Goal: Task Accomplishment & Management: Manage account settings

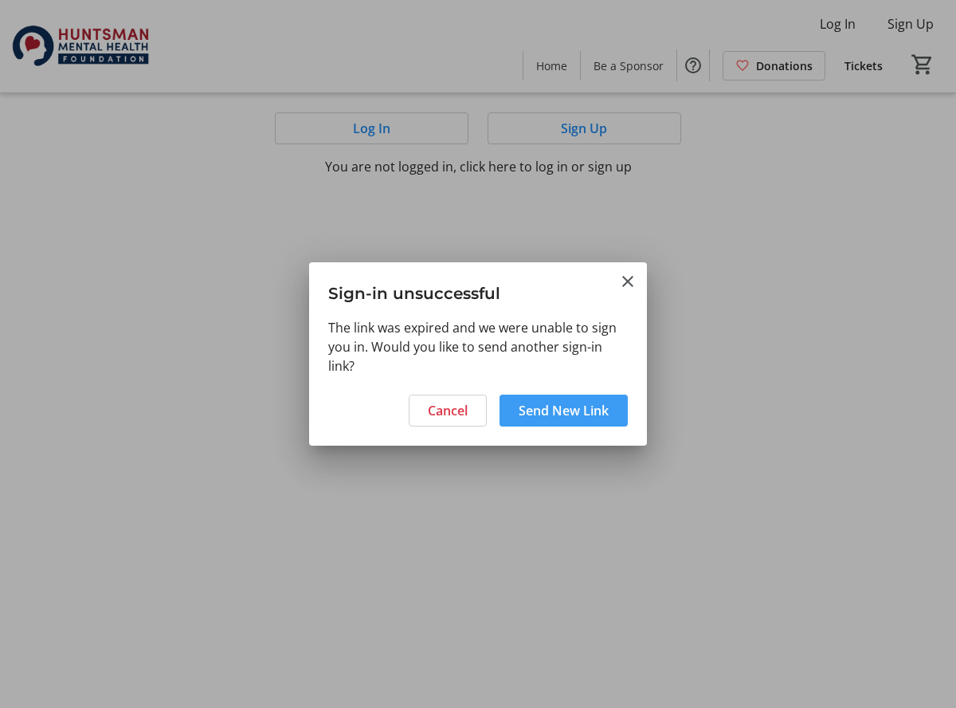
click at [533, 422] on span at bounding box center [564, 410] width 128 height 38
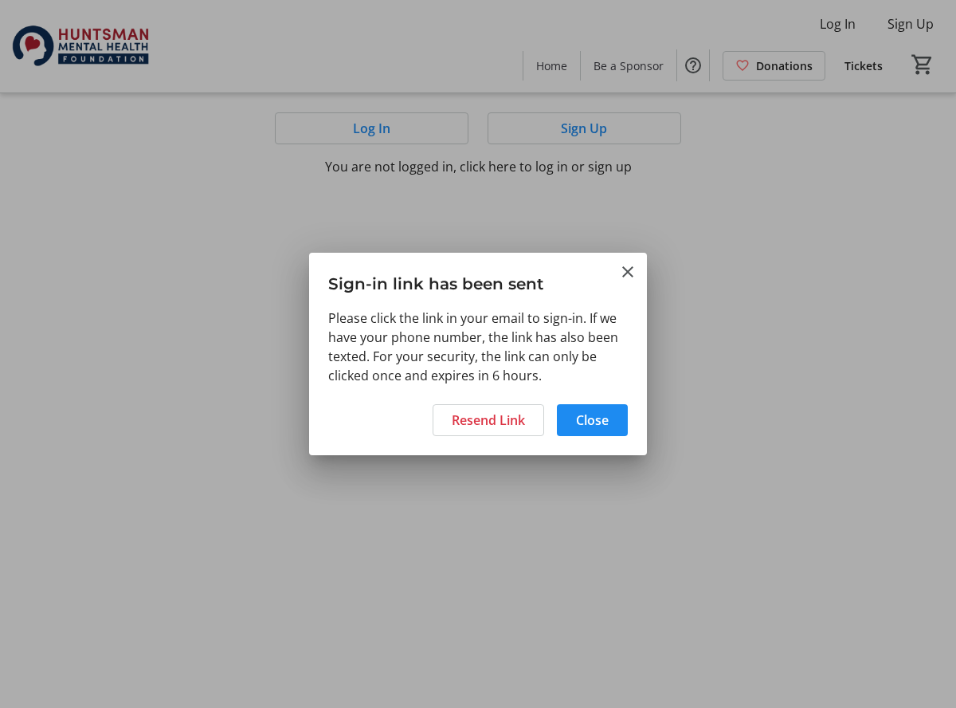
click at [626, 261] on h3 "Sign-in link has been sent" at bounding box center [478, 280] width 338 height 55
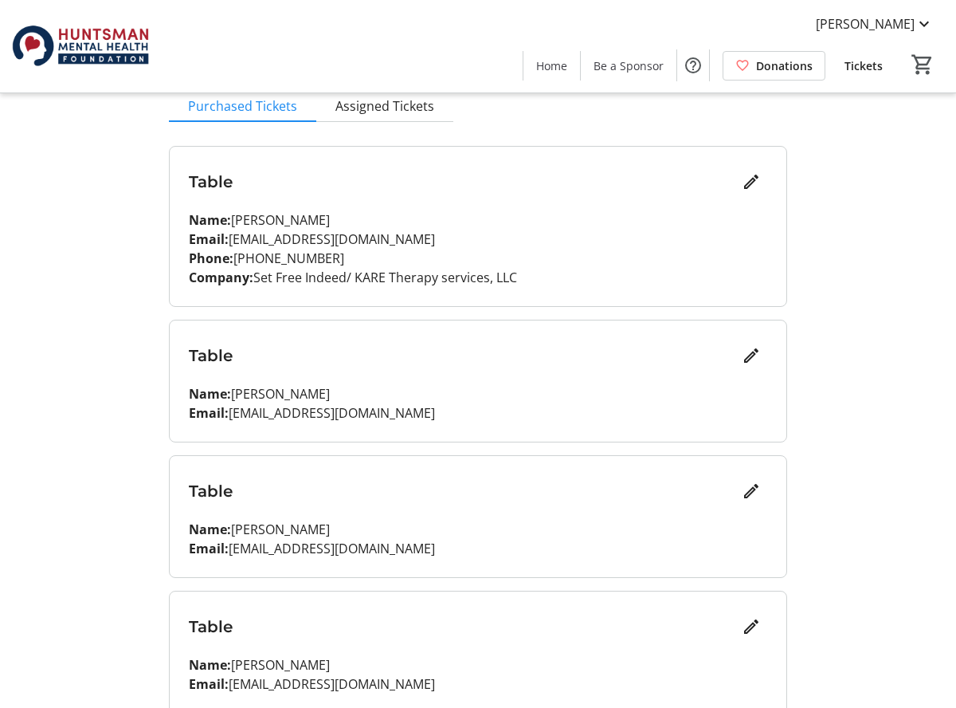
scroll to position [179, 0]
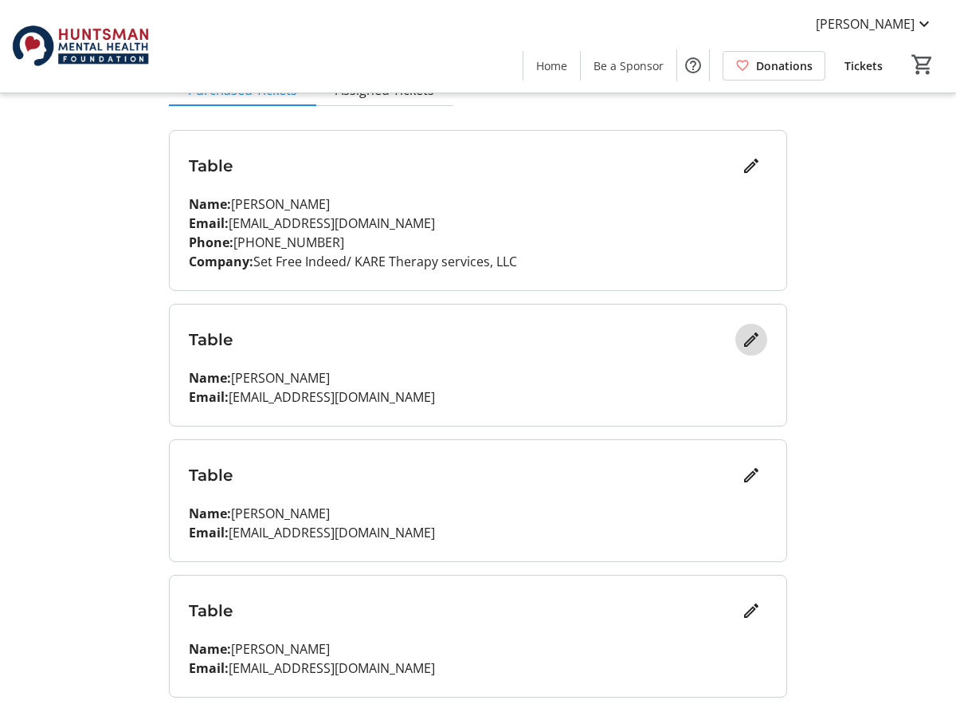
click at [753, 336] on mat-icon "Edit" at bounding box center [751, 339] width 19 height 19
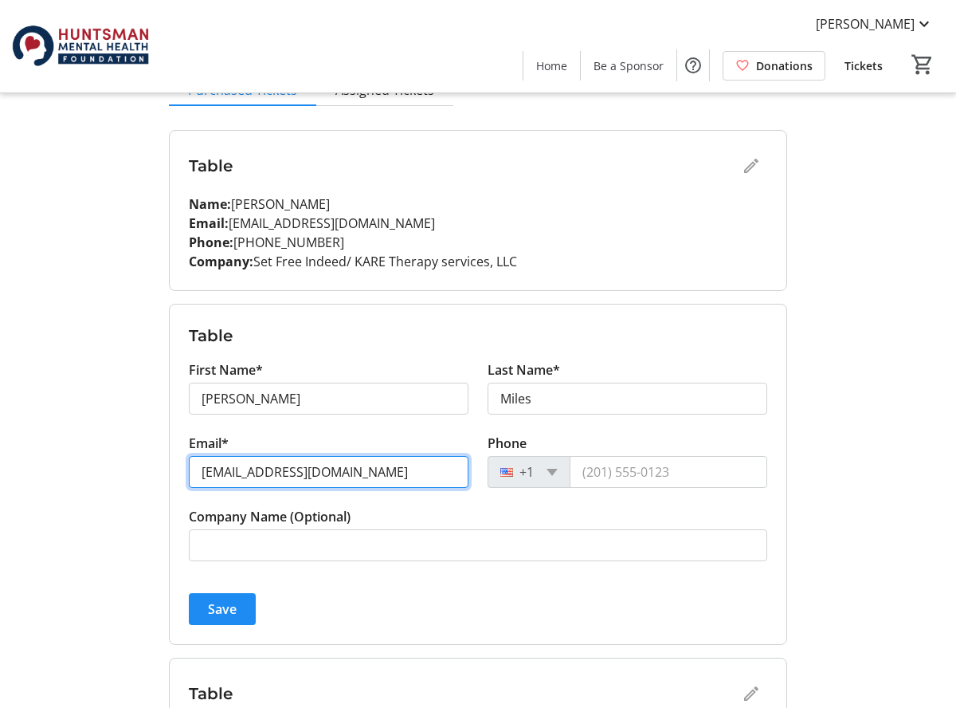
click at [387, 470] on input "[EMAIL_ADDRESS][DOMAIN_NAME]" at bounding box center [329, 472] width 280 height 32
type input "r"
type input "[EMAIL_ADDRESS][DOMAIN_NAME]"
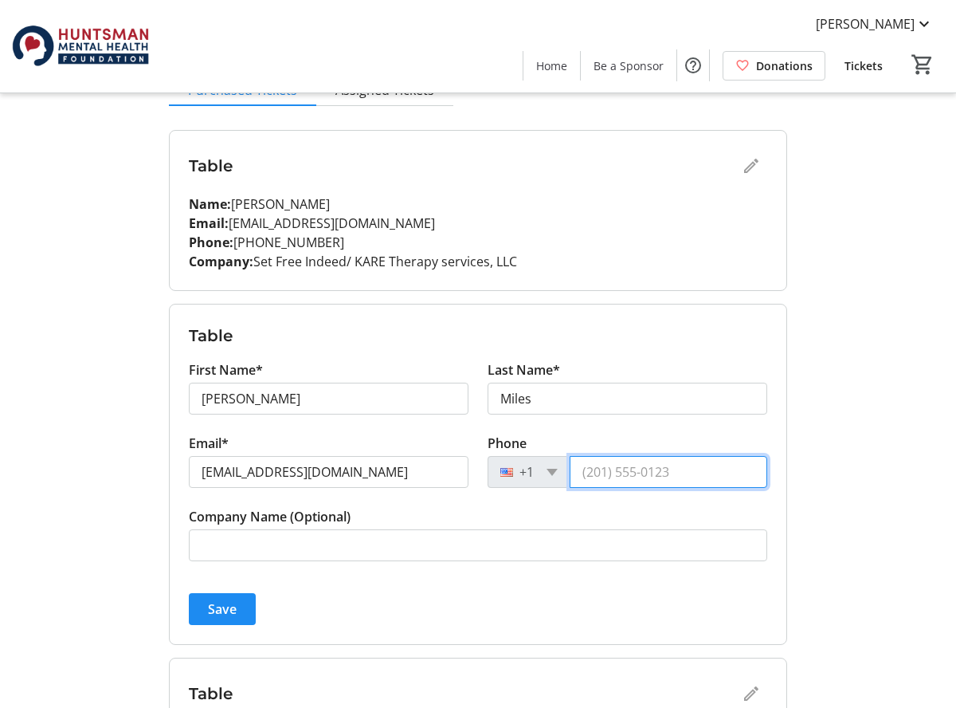
click at [585, 469] on input "Phone" at bounding box center [669, 472] width 198 height 32
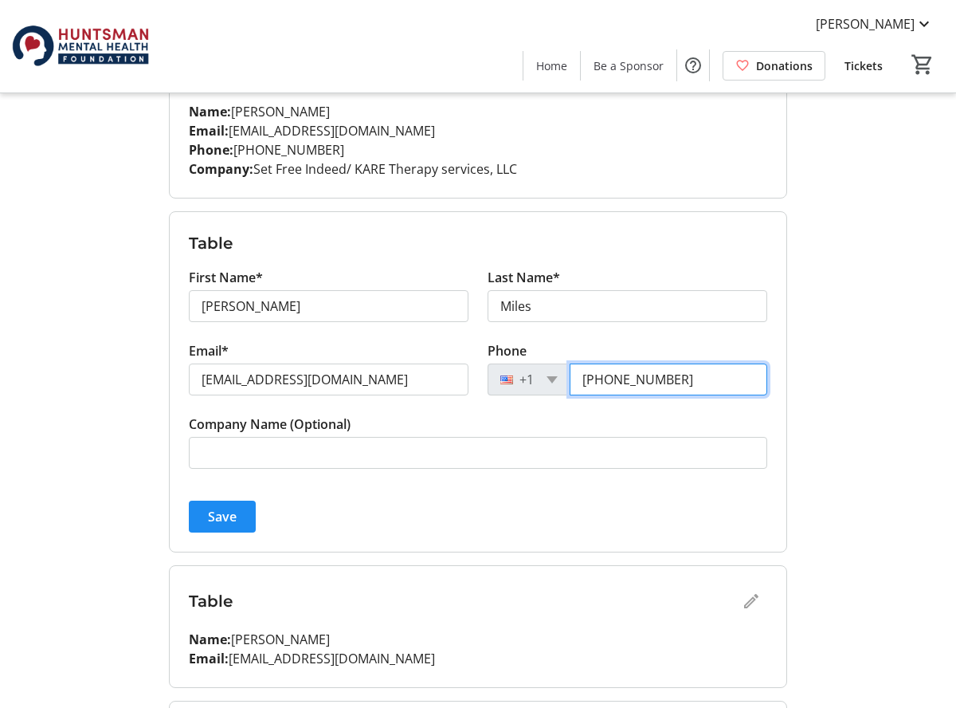
scroll to position [278, 0]
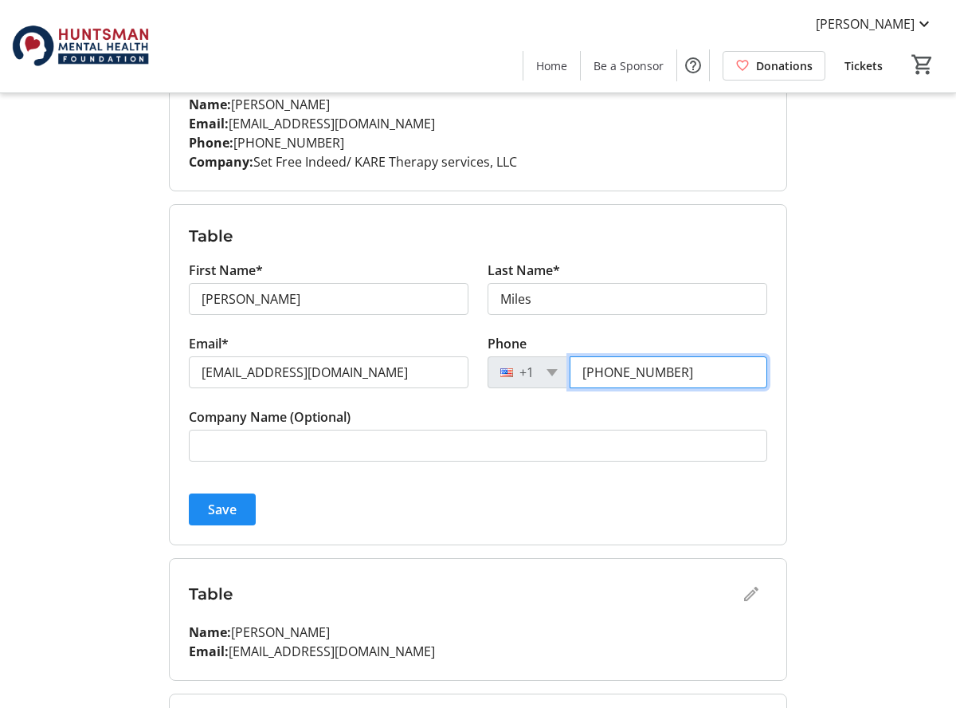
type input "[PHONE_NUMBER]"
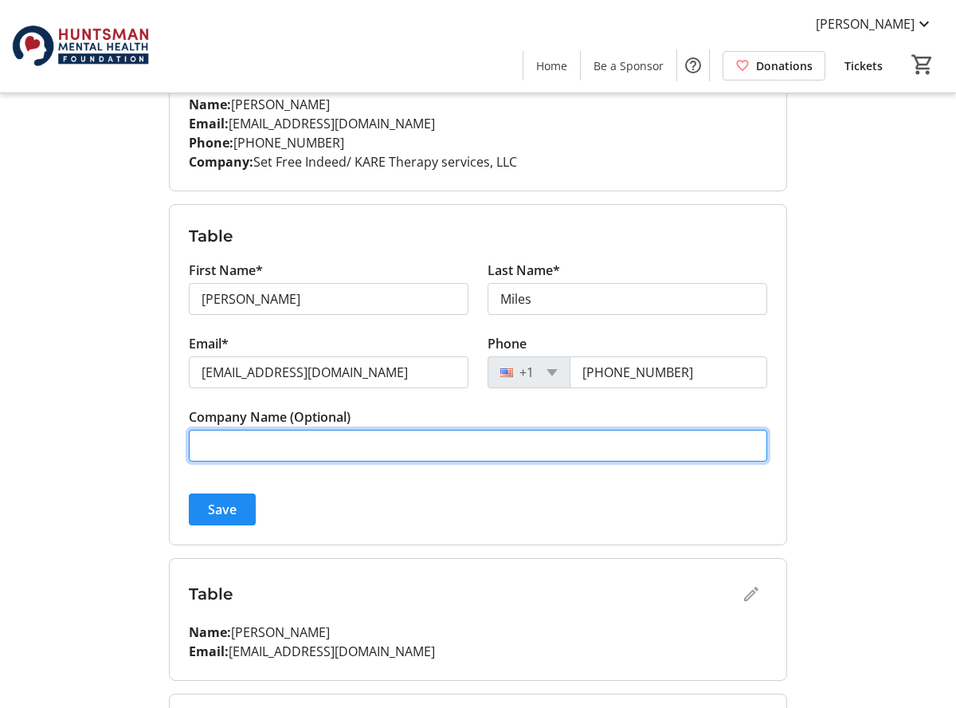
click at [340, 448] on input "Company Name (Optional)" at bounding box center [478, 446] width 579 height 32
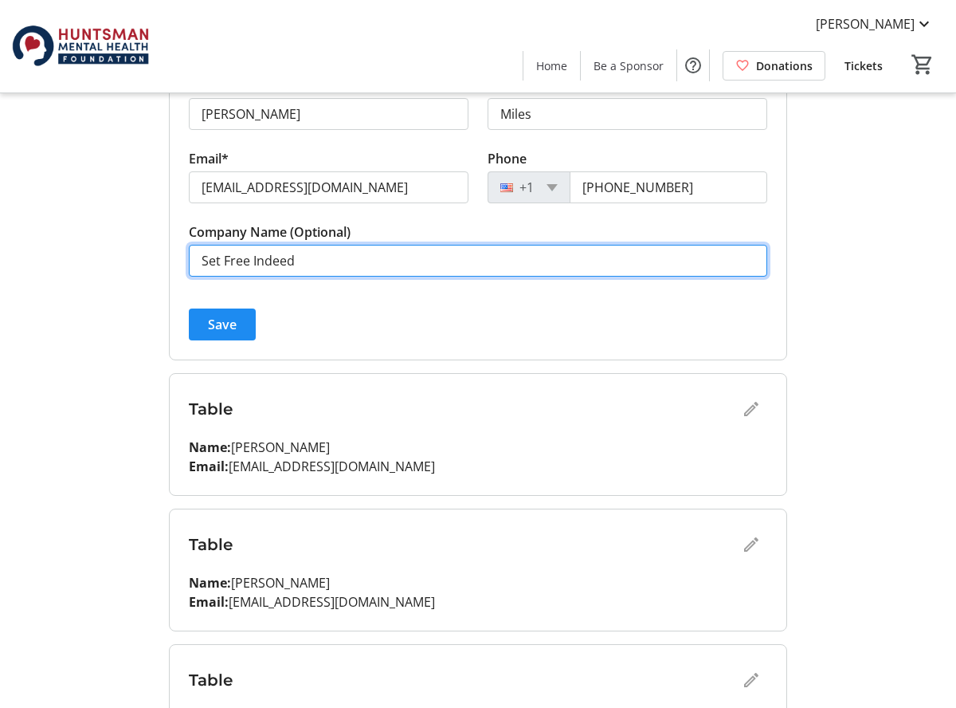
scroll to position [468, 0]
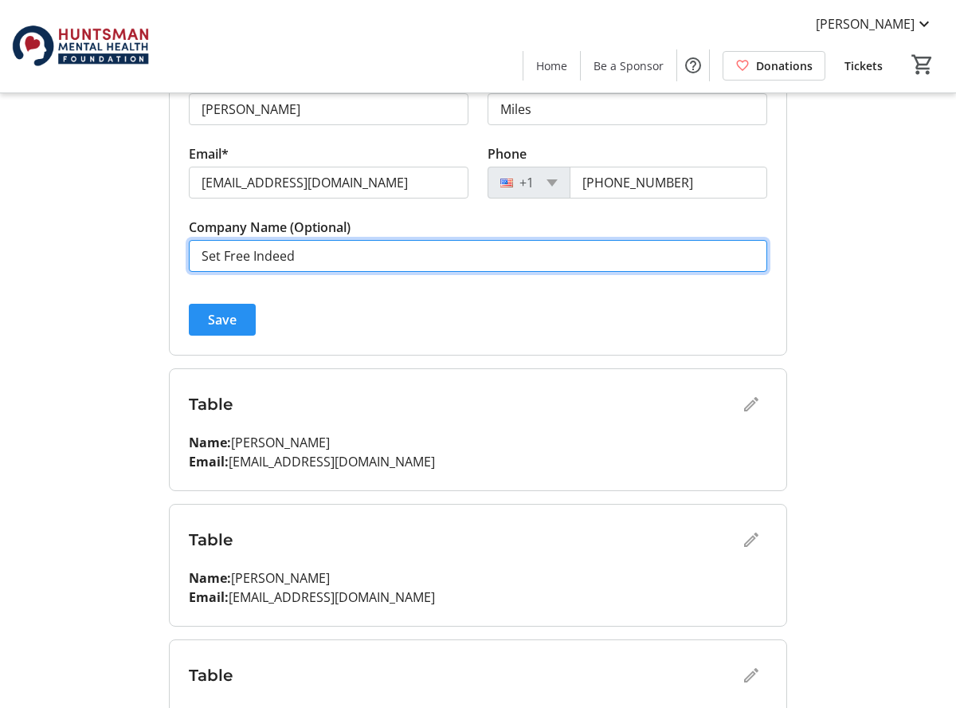
type input "Set Free Indeed"
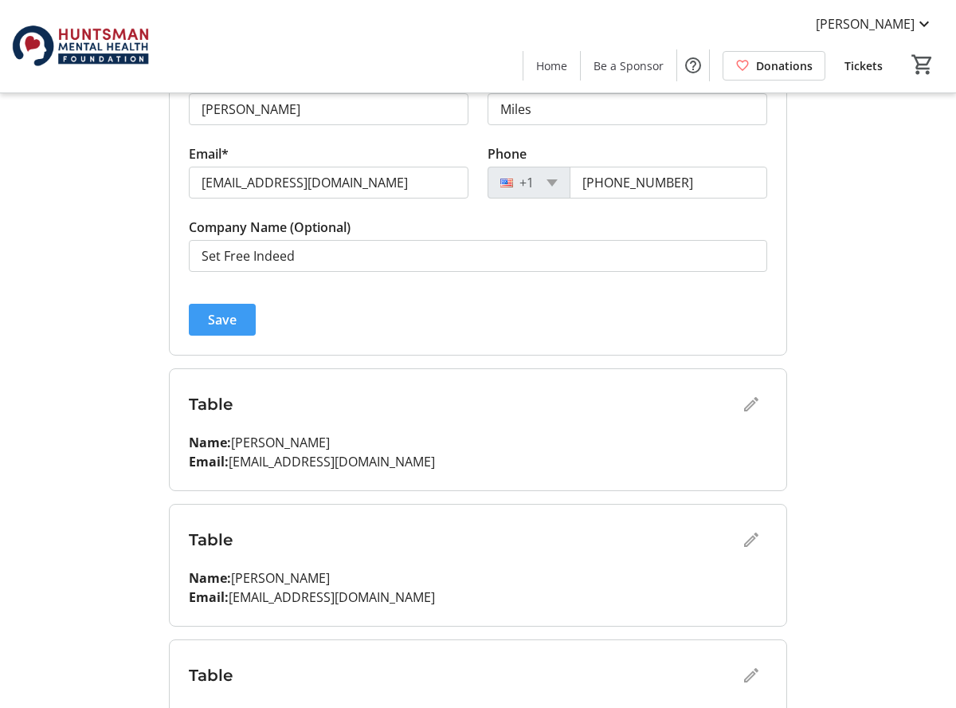
click at [233, 319] on span "Save" at bounding box center [222, 319] width 29 height 19
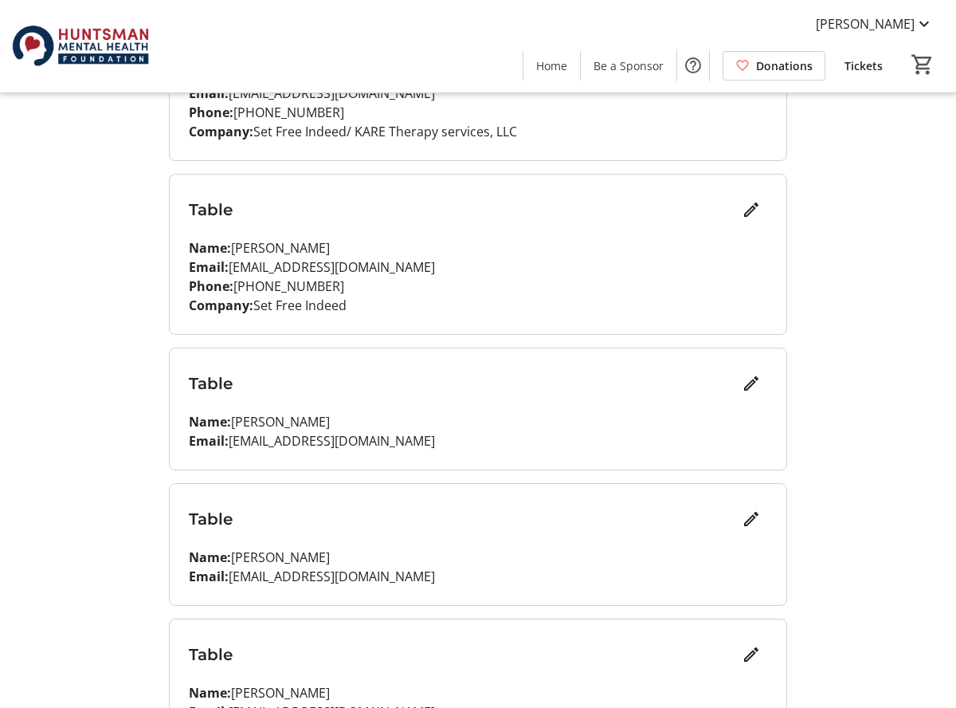
scroll to position [312, 0]
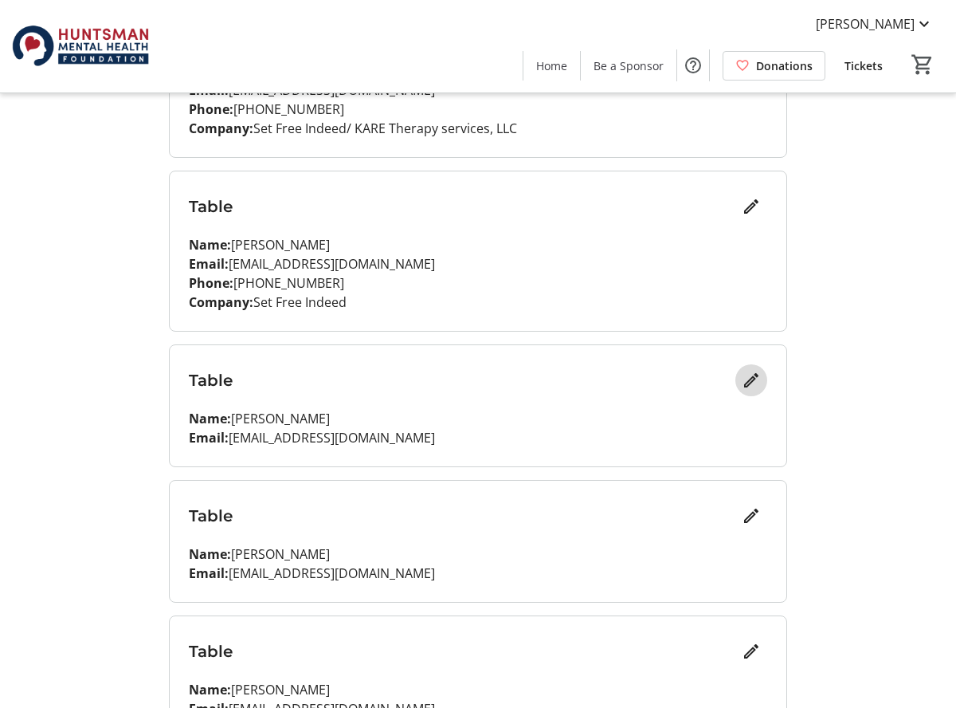
click at [750, 379] on mat-icon "Edit" at bounding box center [751, 380] width 19 height 19
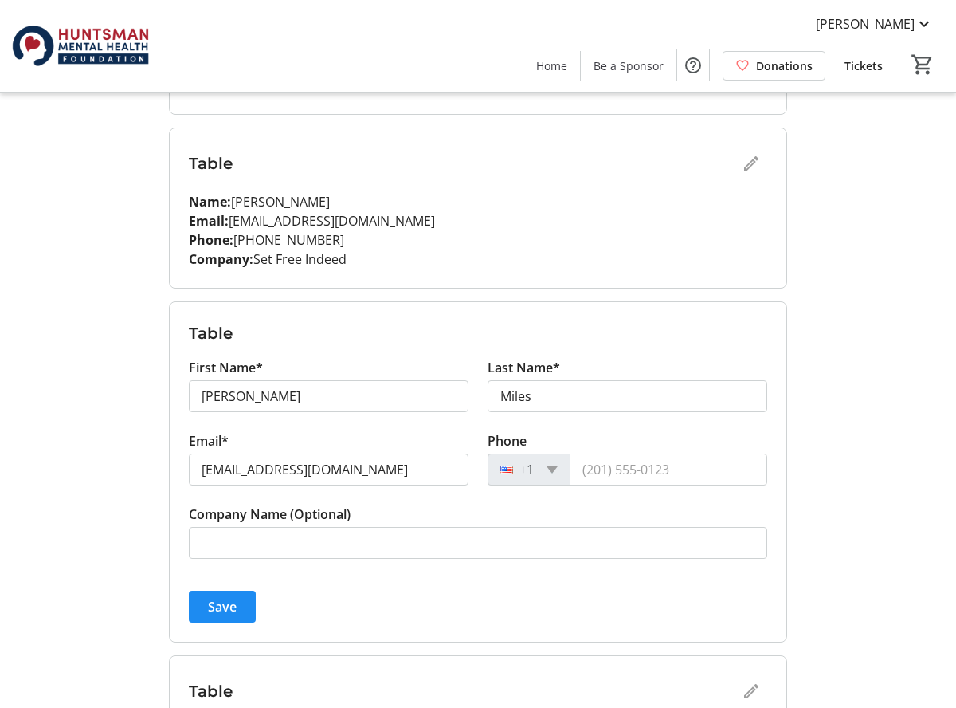
scroll to position [358, 0]
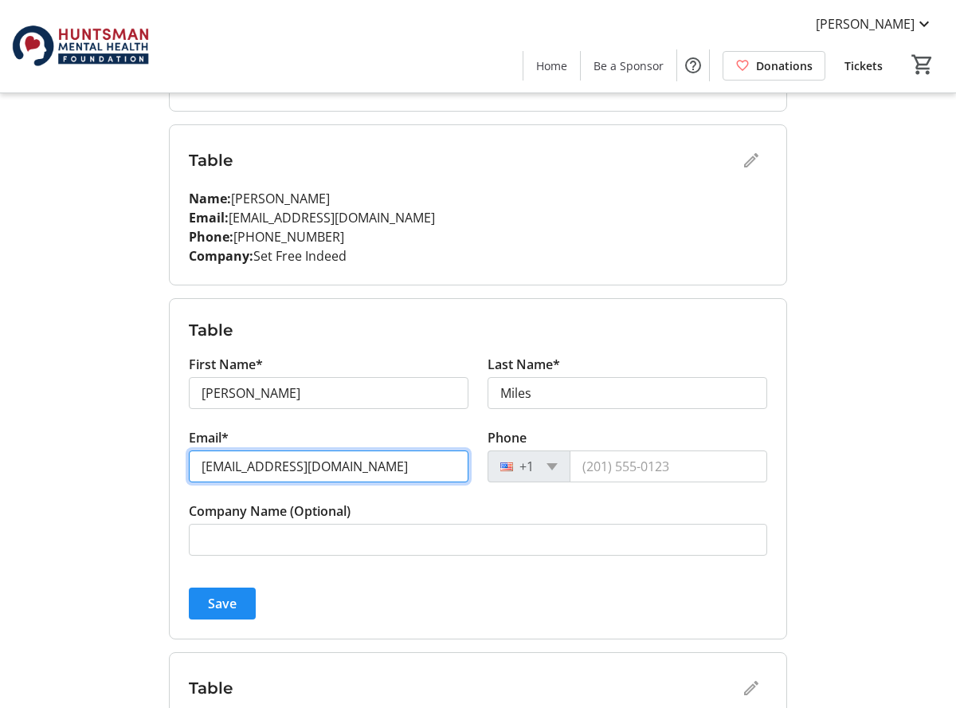
click at [382, 468] on input "[EMAIL_ADDRESS][DOMAIN_NAME]" at bounding box center [329, 466] width 280 height 32
type input "r"
type input "[EMAIL_ADDRESS][DOMAIN_NAME]"
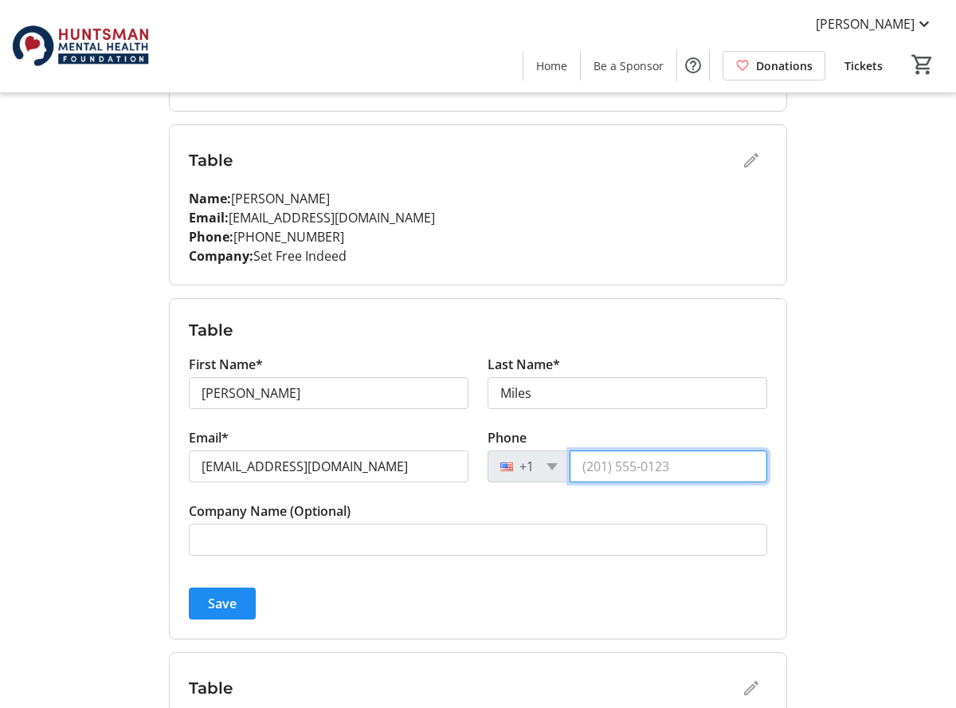
click at [586, 465] on input "Phone" at bounding box center [669, 466] width 198 height 32
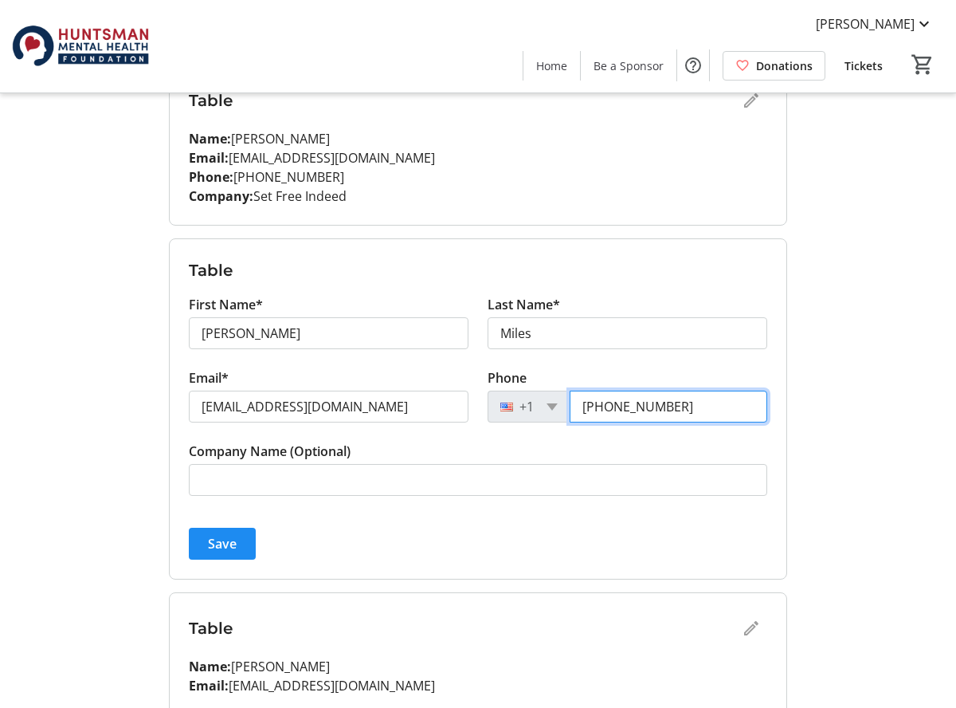
scroll to position [451, 0]
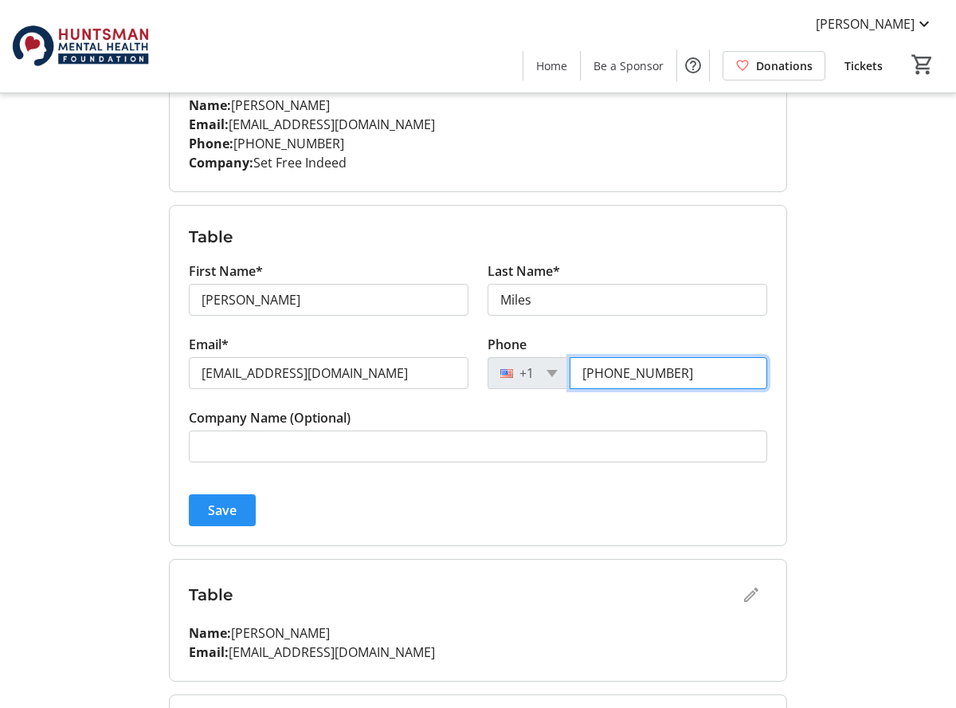
type input "[PHONE_NUMBER]"
click at [233, 511] on span "Save" at bounding box center [222, 509] width 29 height 19
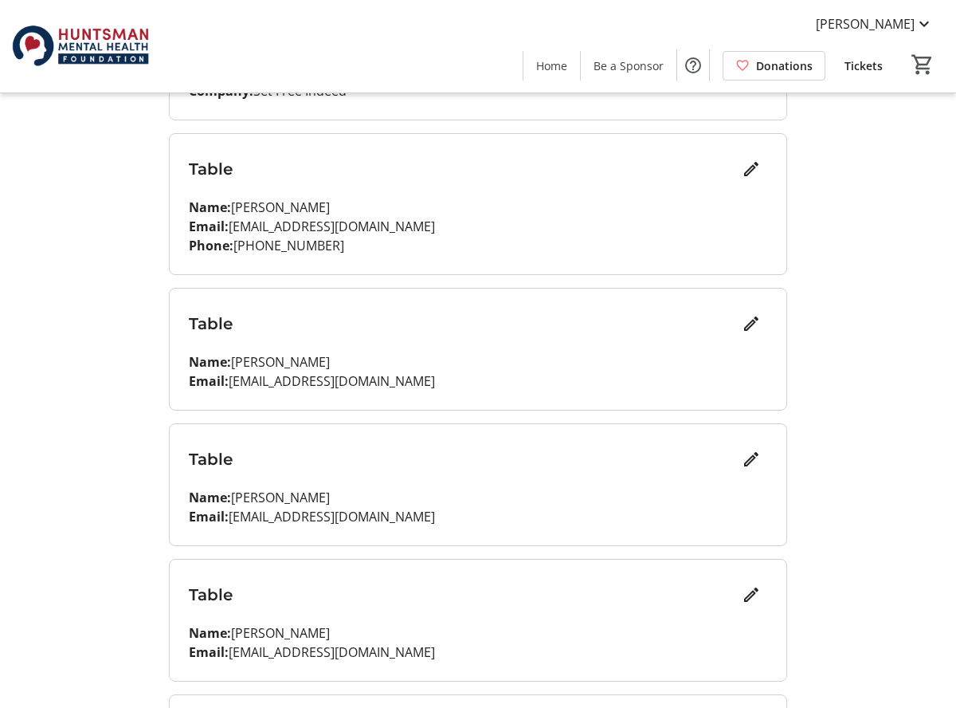
scroll to position [524, 0]
click at [747, 454] on mat-icon "Edit" at bounding box center [751, 457] width 19 height 19
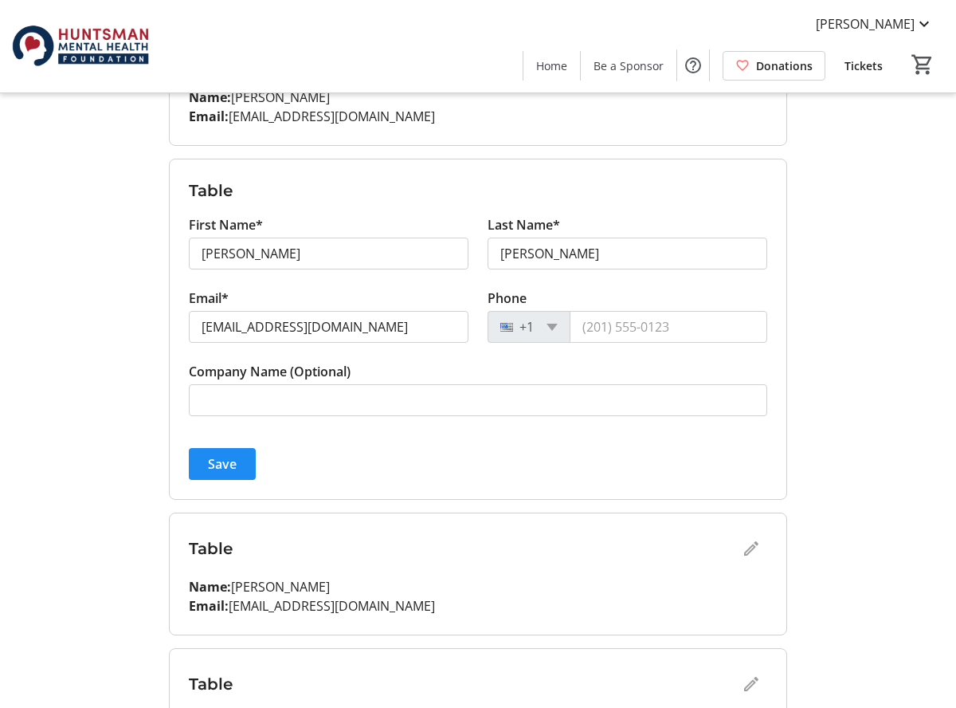
scroll to position [791, 0]
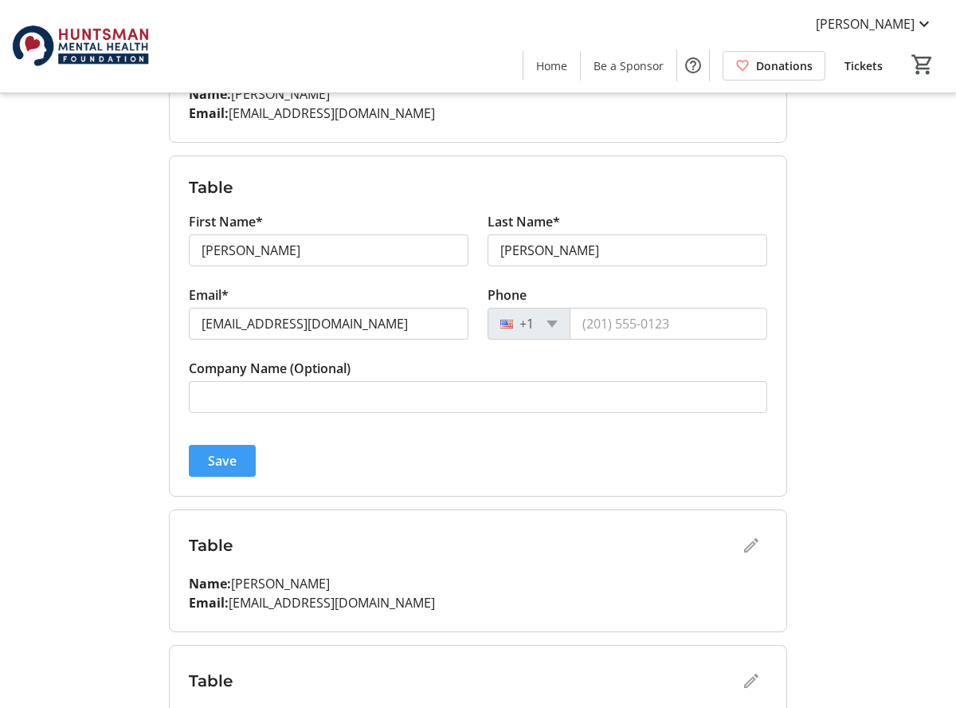
click at [239, 455] on span "submit" at bounding box center [222, 461] width 67 height 38
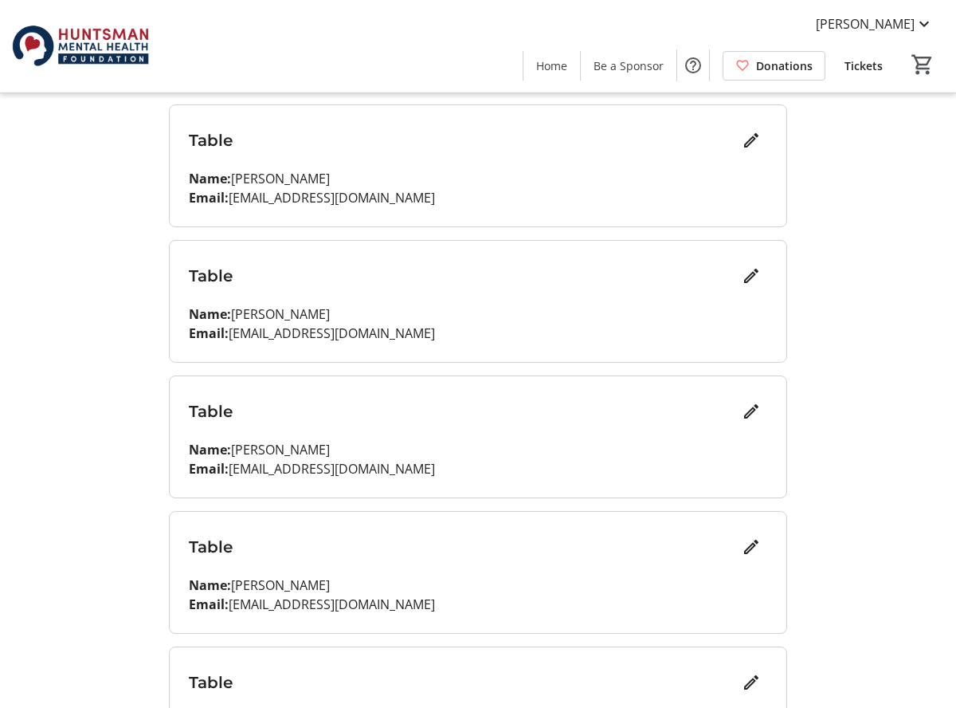
scroll to position [844, 0]
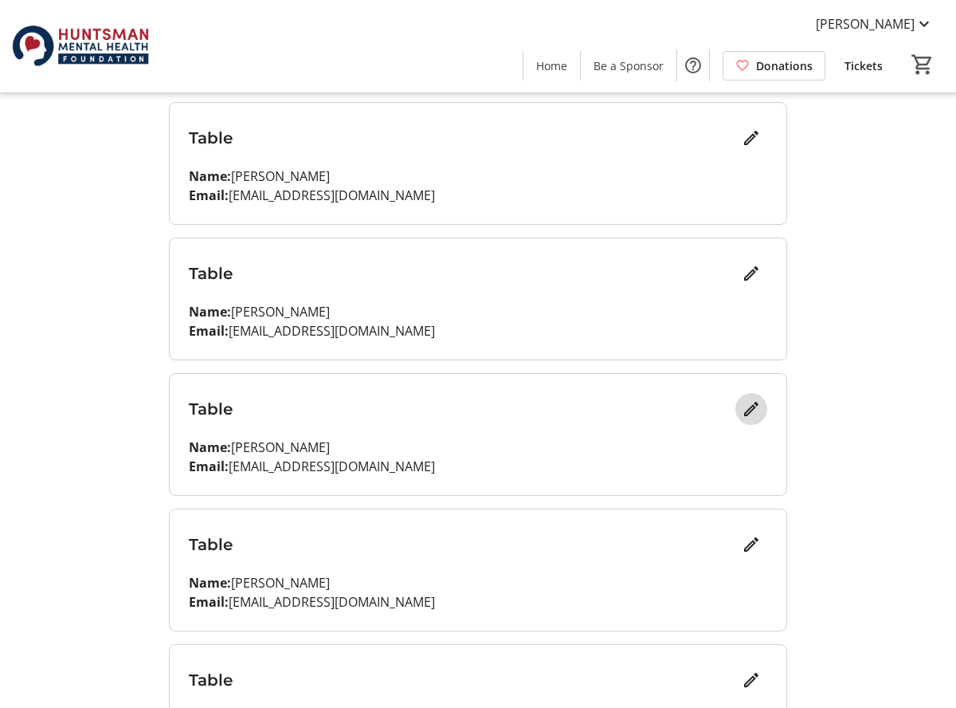
click at [756, 407] on mat-icon "Edit" at bounding box center [751, 408] width 19 height 19
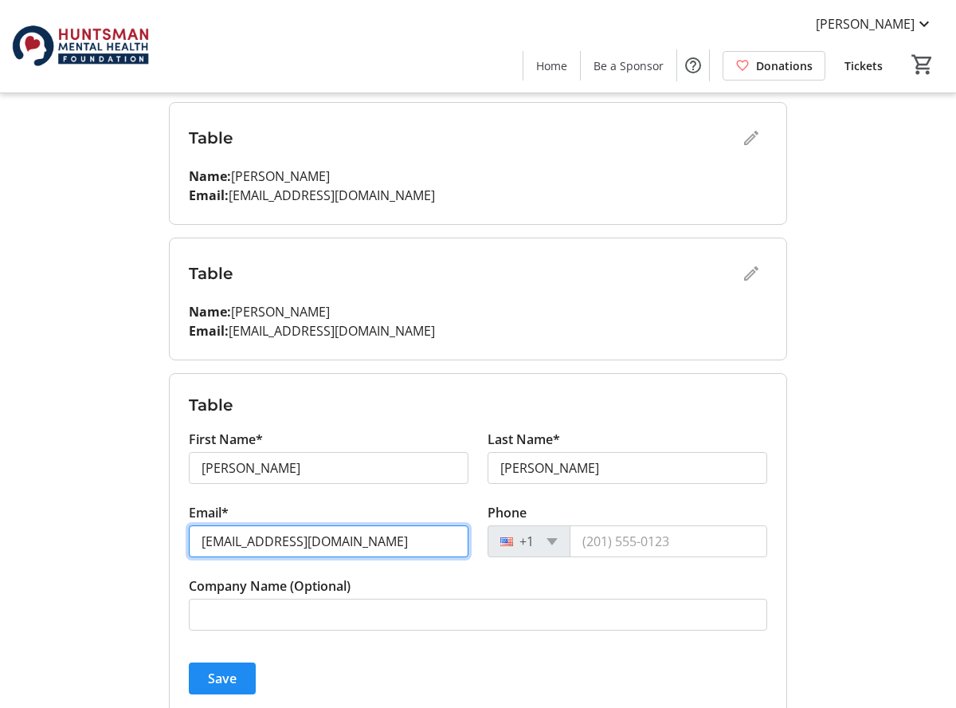
click at [382, 542] on input "[EMAIL_ADDRESS][DOMAIN_NAME]" at bounding box center [329, 541] width 280 height 32
type input "r"
type input "[EMAIL_ADDRESS]com"
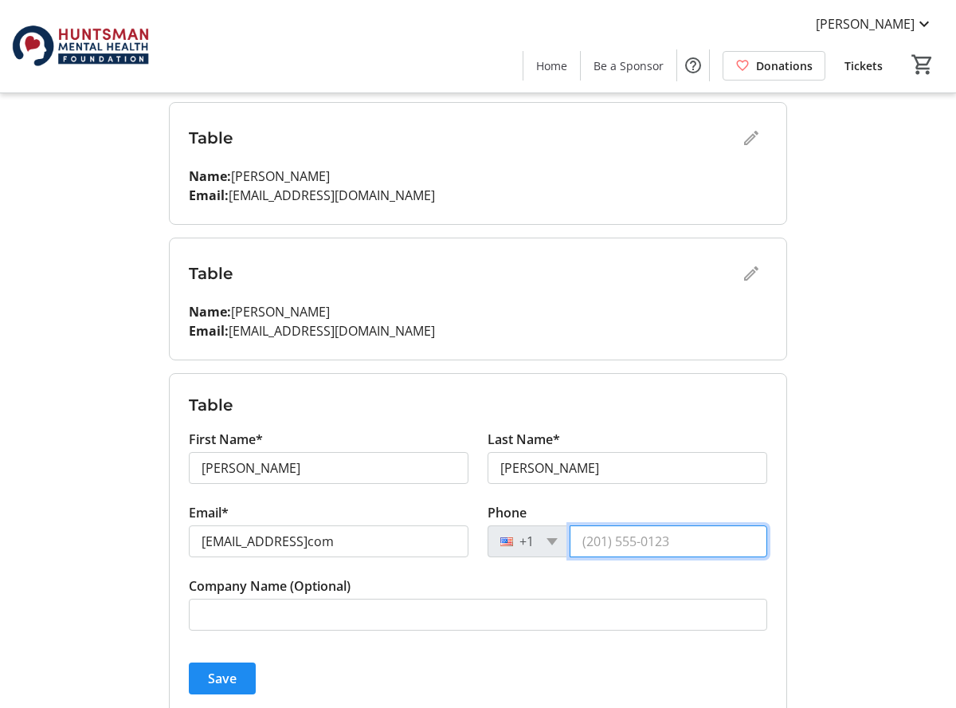
click at [588, 539] on input "Phone" at bounding box center [669, 541] width 198 height 32
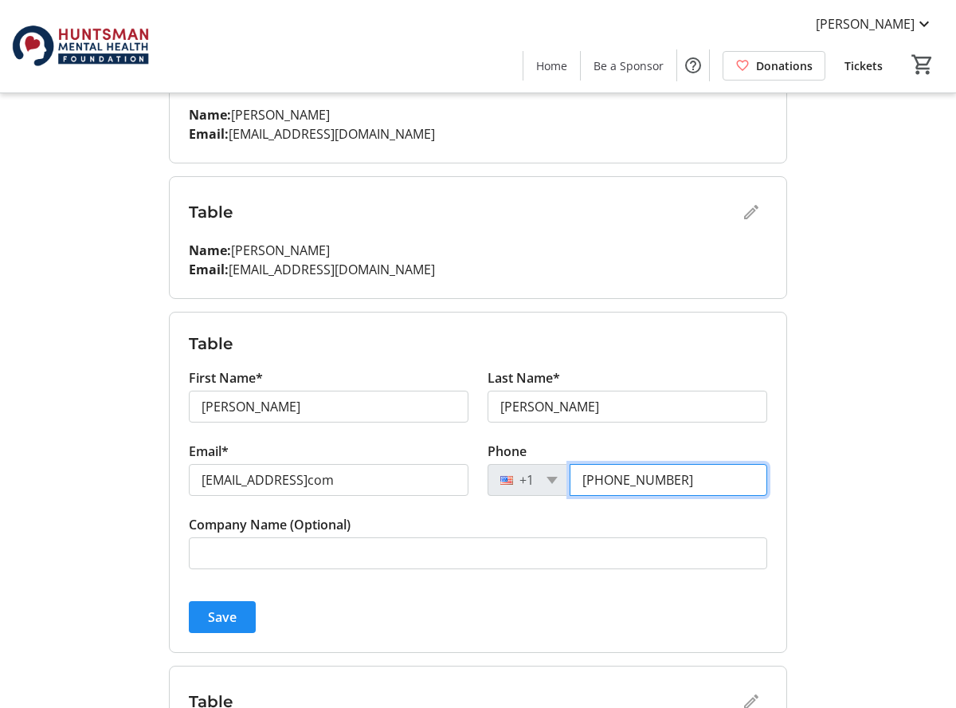
scroll to position [943, 0]
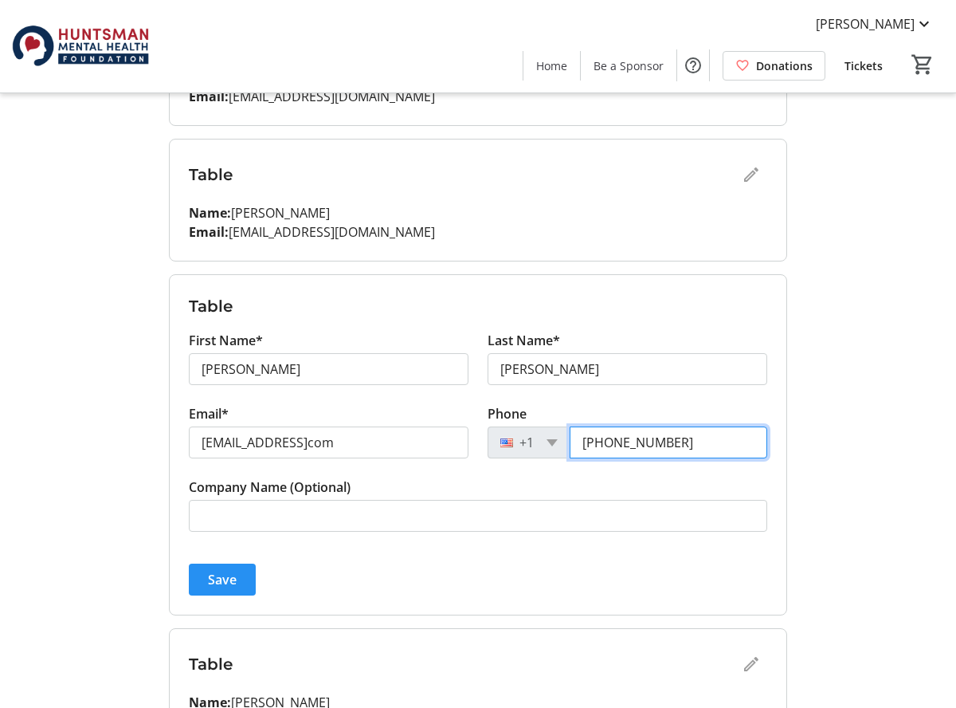
type input "[PHONE_NUMBER]"
click at [208, 575] on span "Save" at bounding box center [222, 579] width 29 height 19
click at [216, 576] on span "Save" at bounding box center [222, 579] width 29 height 19
click at [274, 563] on div "Save" at bounding box center [478, 579] width 579 height 32
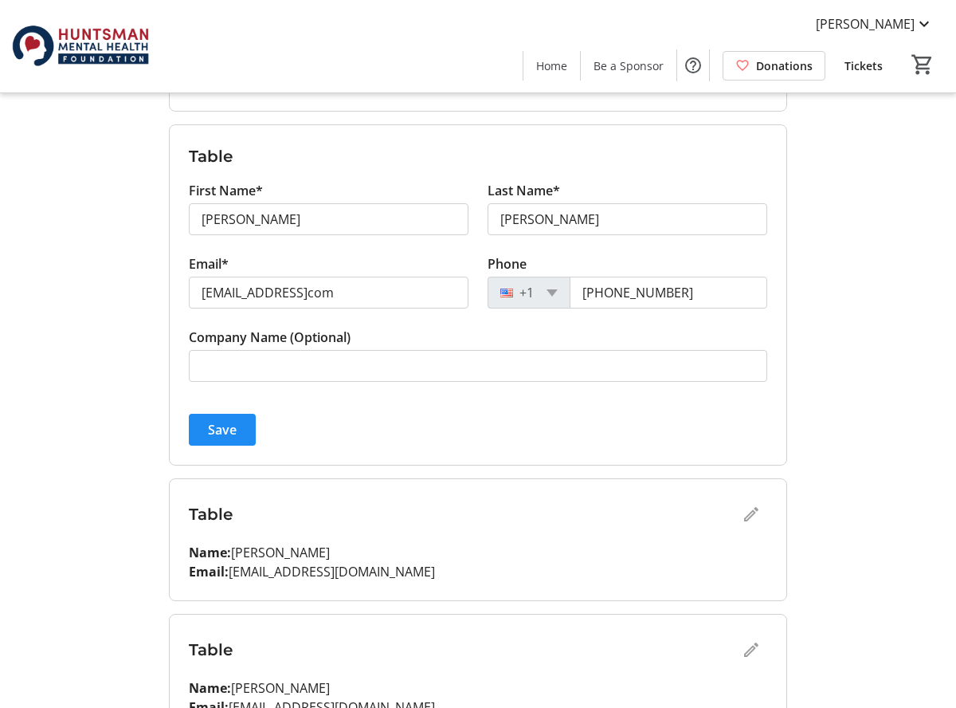
scroll to position [1094, 0]
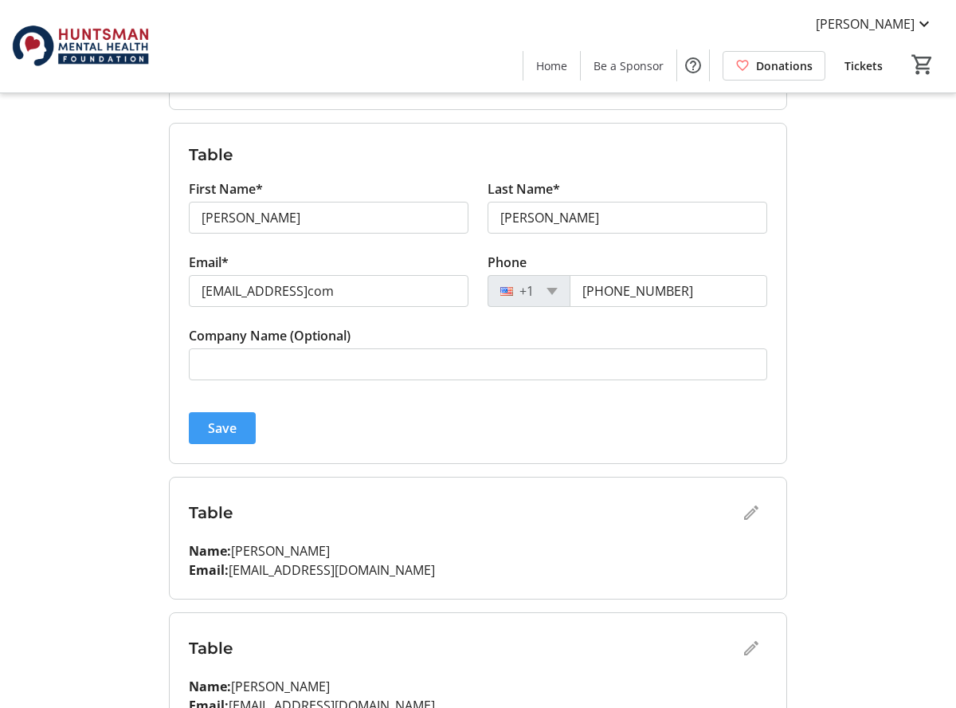
click at [232, 428] on span "Save" at bounding box center [222, 427] width 29 height 19
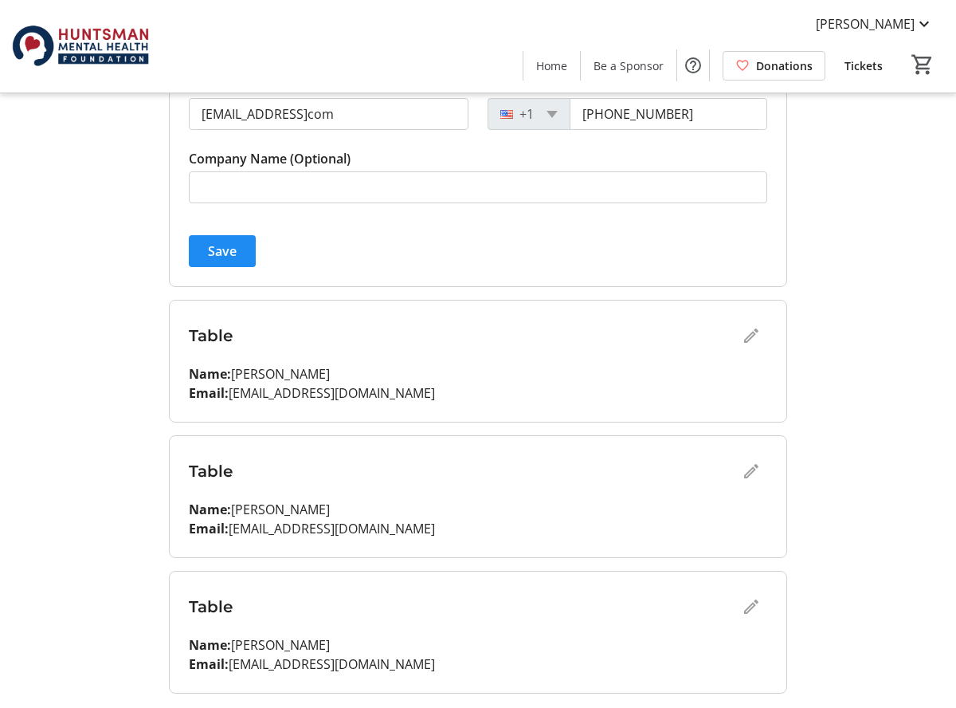
scroll to position [1279, 0]
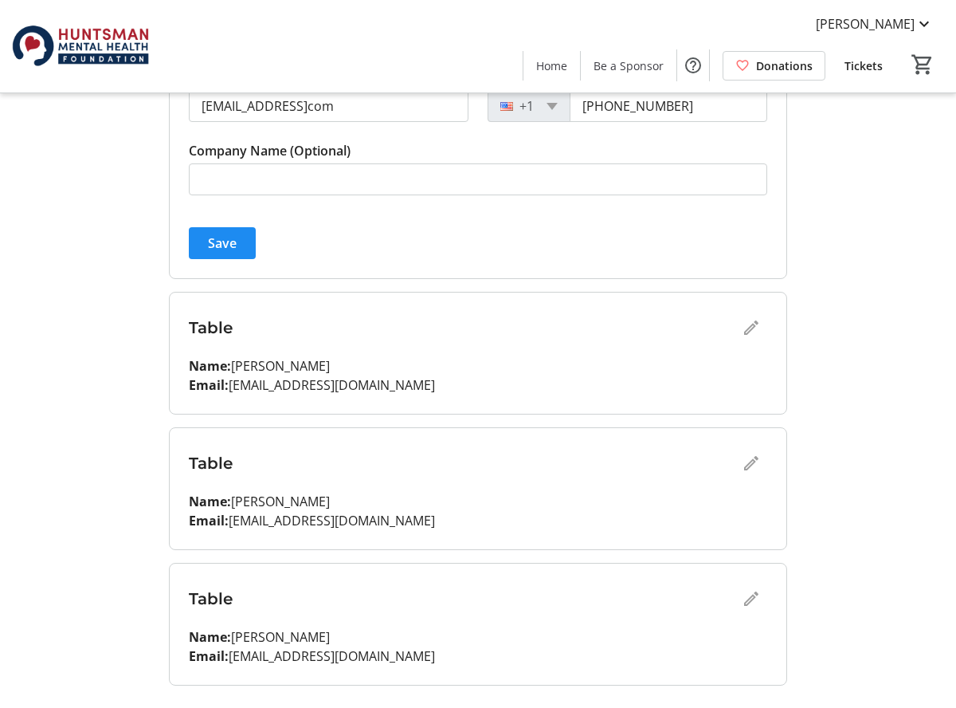
click at [746, 459] on div "Table" at bounding box center [478, 463] width 579 height 32
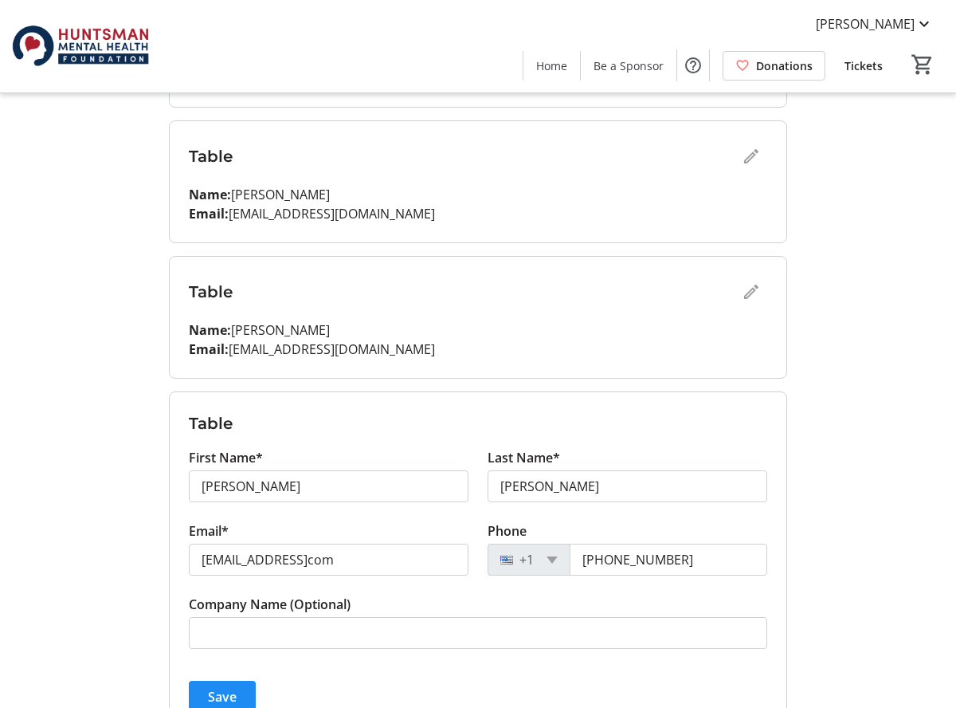
scroll to position [827, 0]
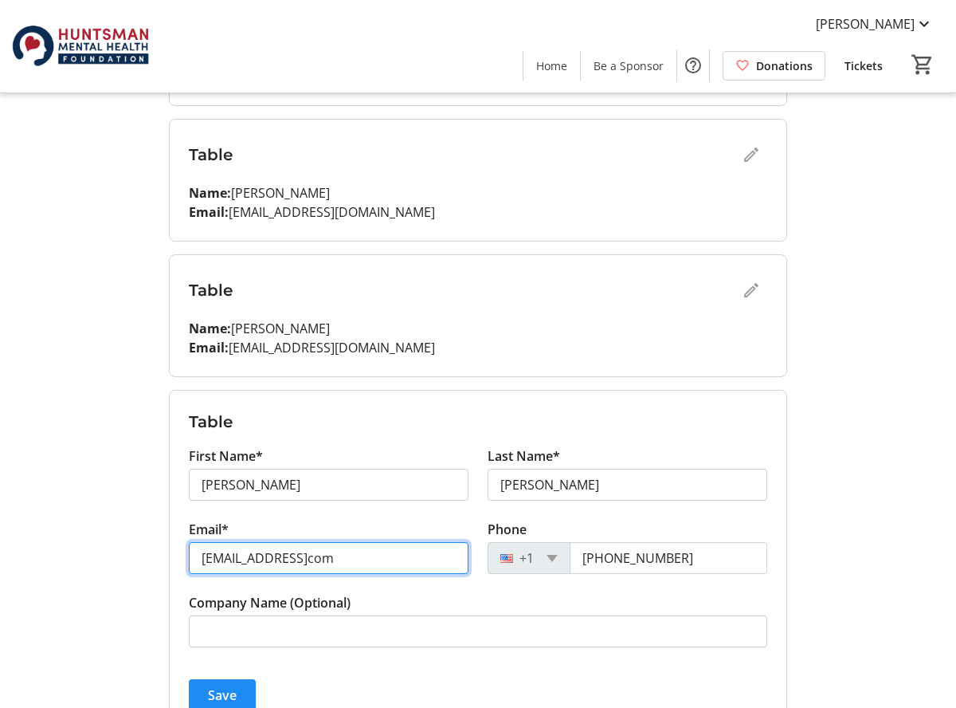
click at [411, 559] on input "[EMAIL_ADDRESS]com" at bounding box center [329, 558] width 280 height 32
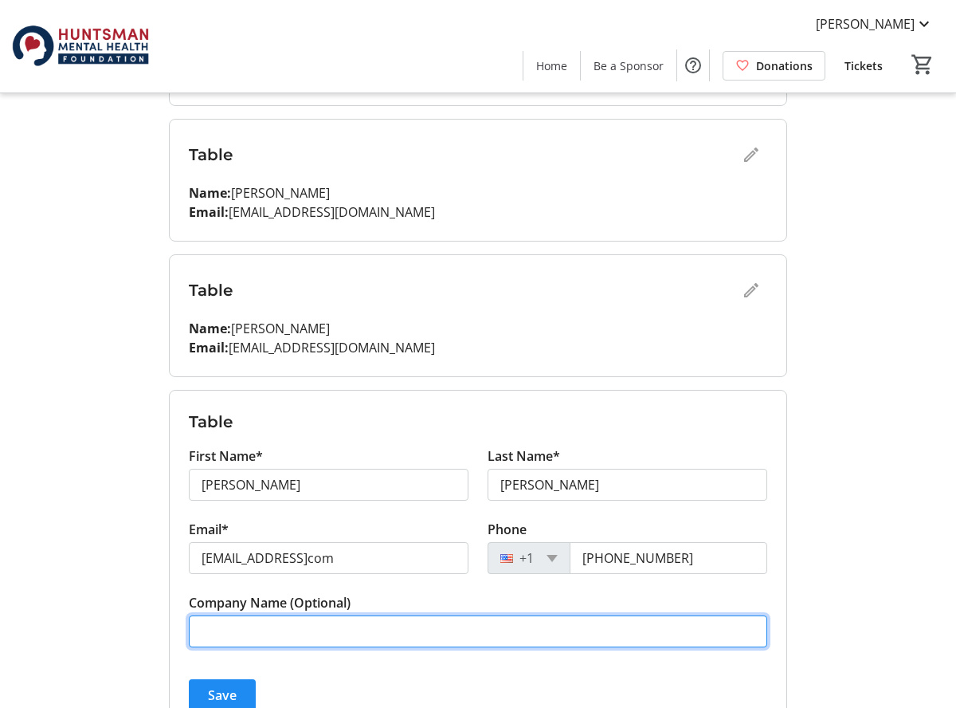
click at [382, 627] on input "Company Name (Optional)" at bounding box center [478, 631] width 579 height 32
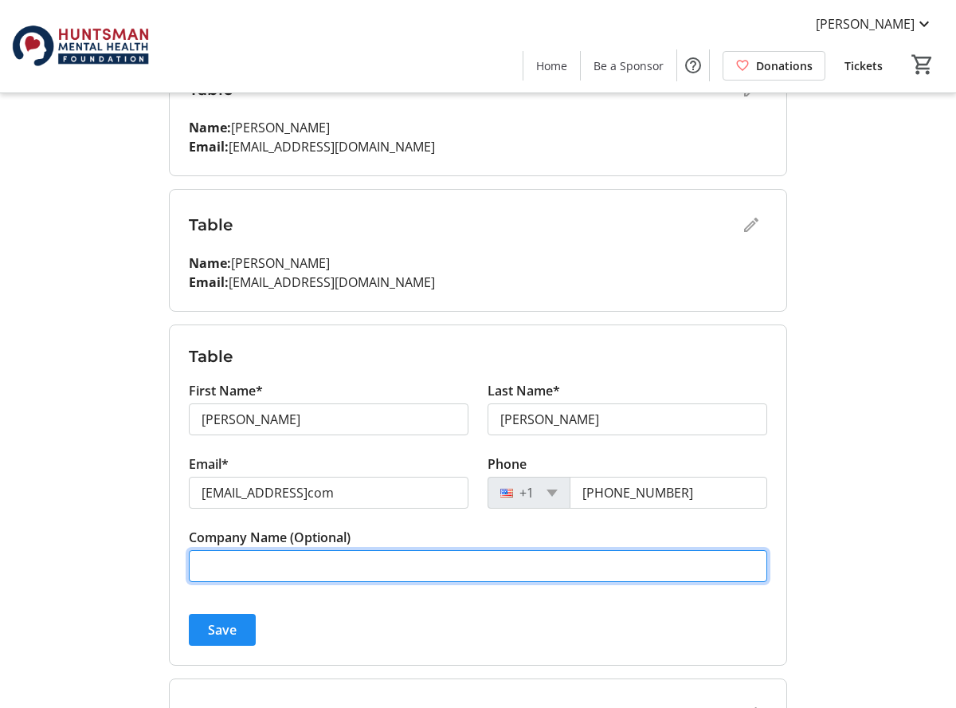
scroll to position [904, 0]
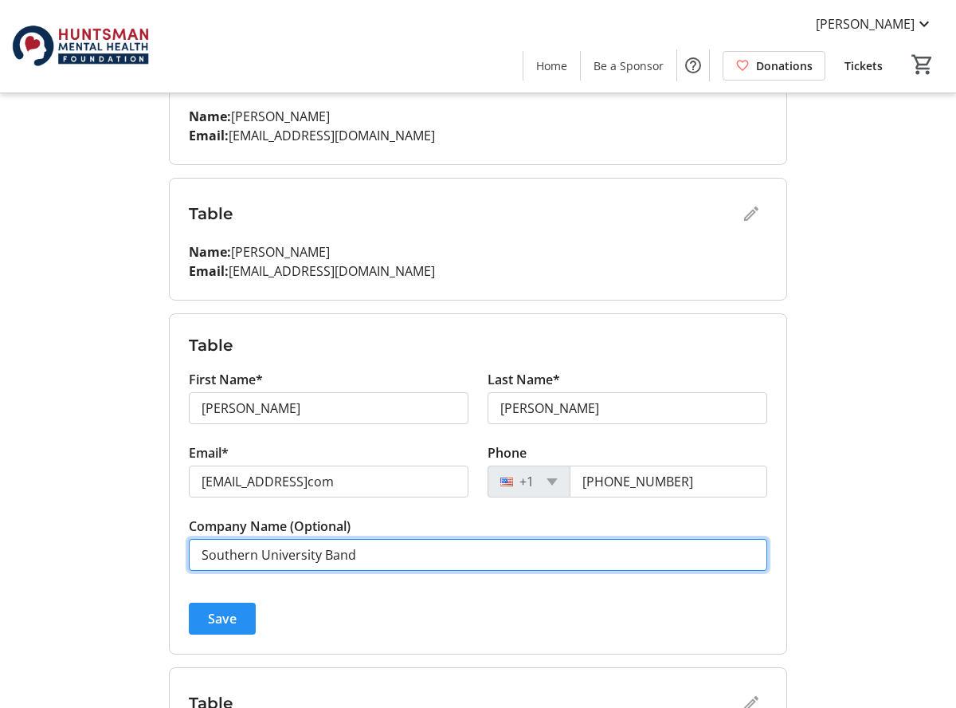
type input "Southern University Band"
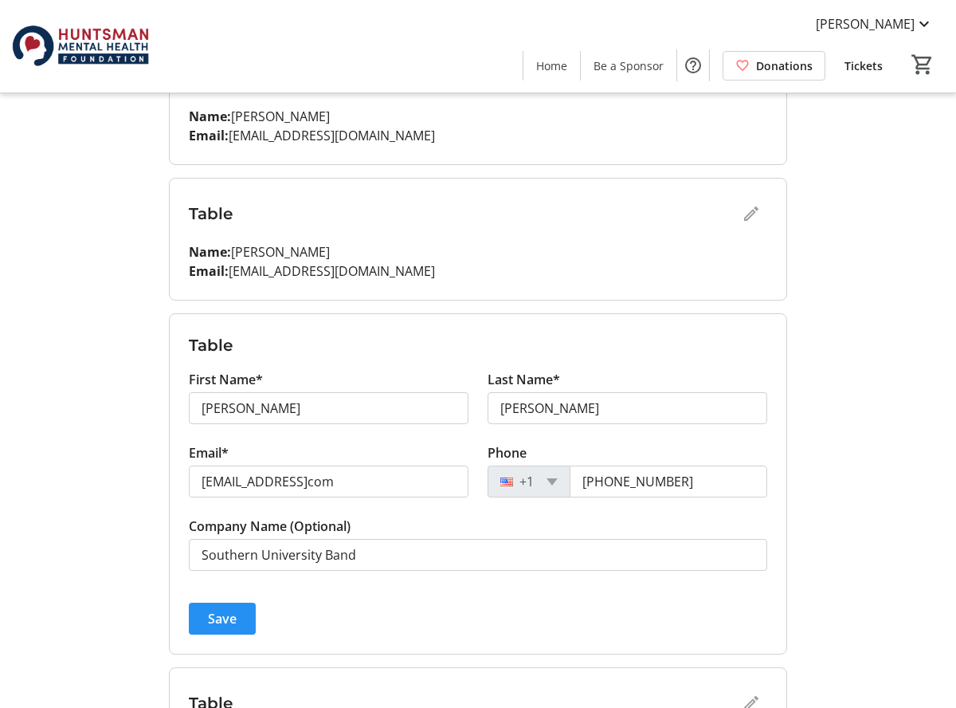
click at [232, 620] on span "Save" at bounding box center [222, 618] width 29 height 19
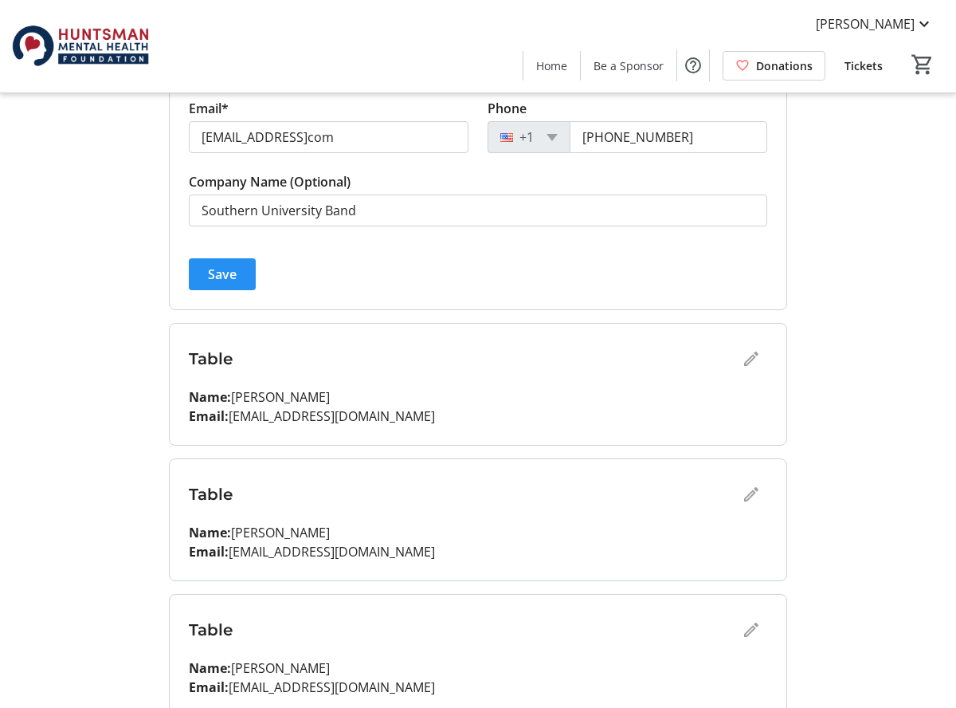
scroll to position [1249, 0]
click at [289, 551] on p "Email: [EMAIL_ADDRESS][DOMAIN_NAME]" at bounding box center [478, 550] width 579 height 19
click at [752, 489] on div "Table" at bounding box center [478, 493] width 579 height 32
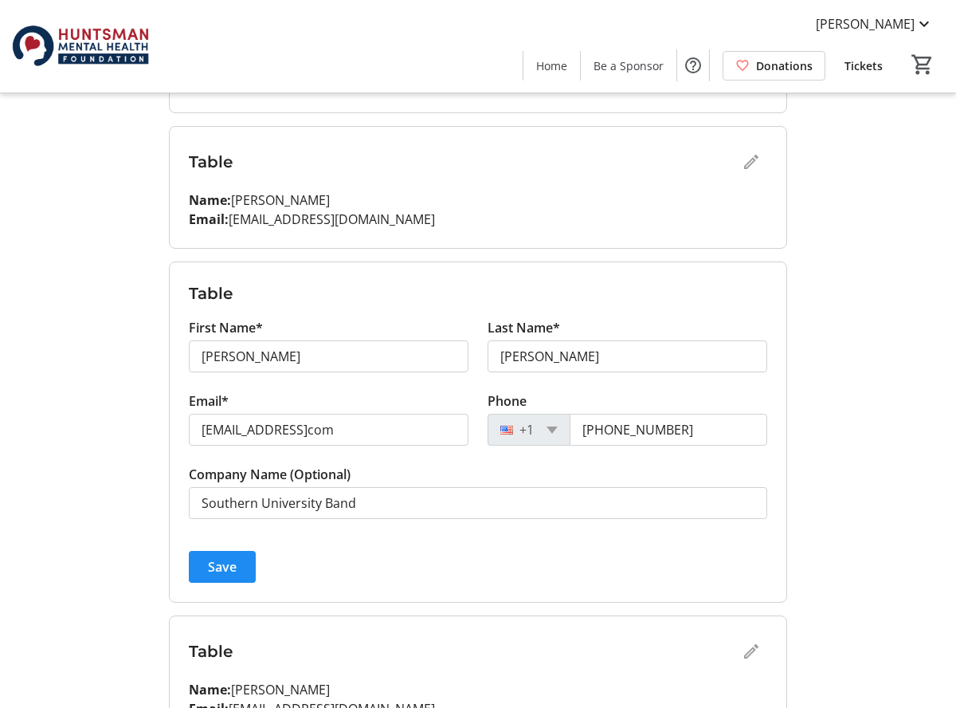
scroll to position [954, 0]
click at [640, 297] on h3 "Table" at bounding box center [478, 295] width 579 height 24
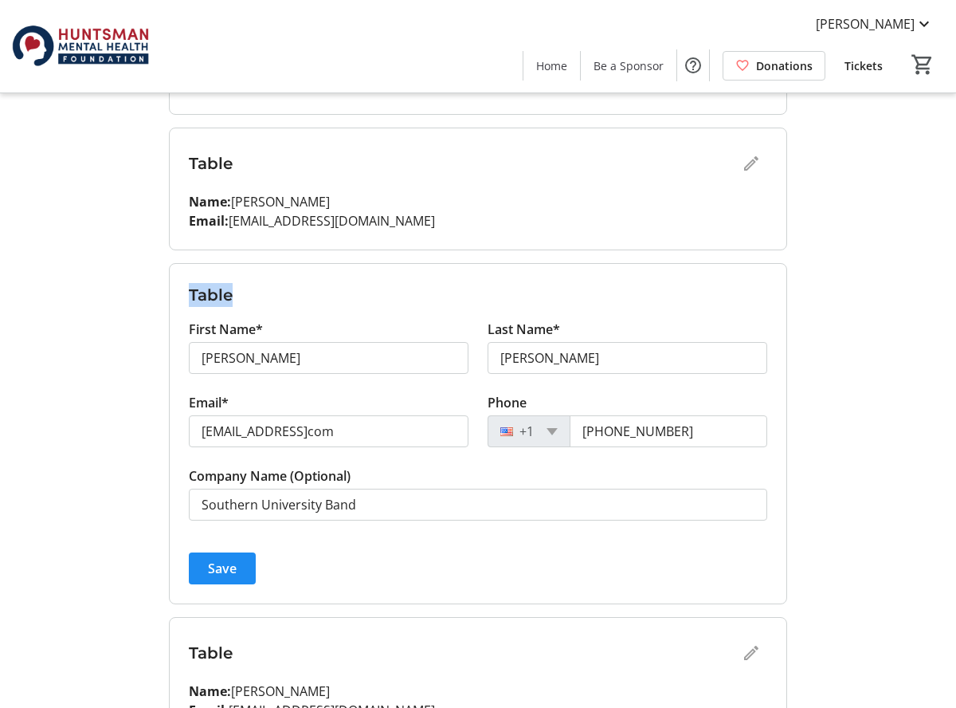
click at [640, 297] on h3 "Table" at bounding box center [478, 295] width 579 height 24
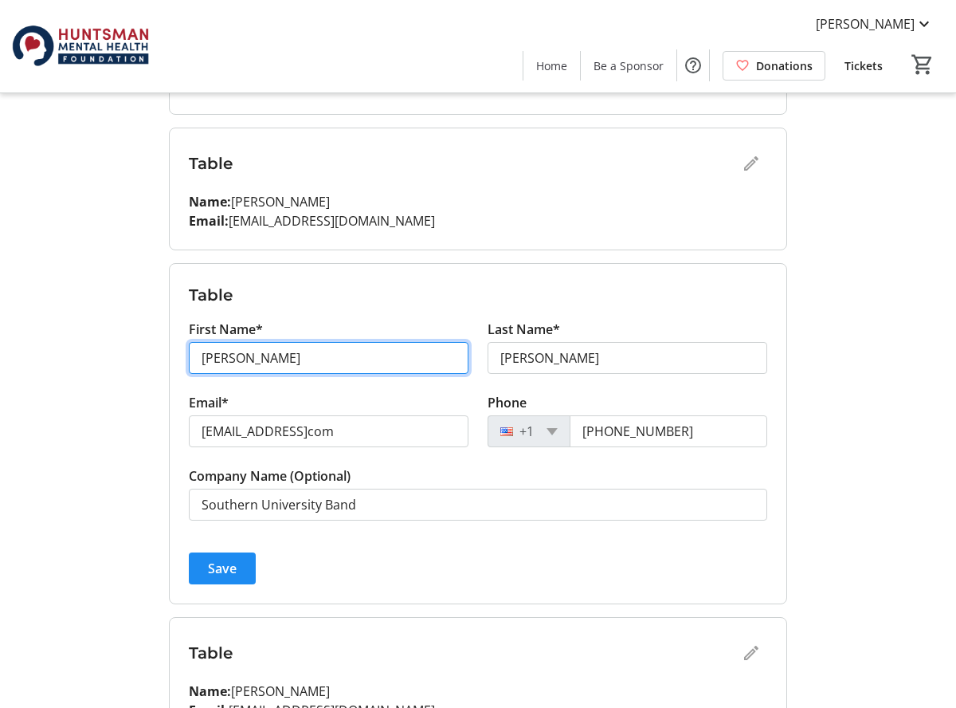
click at [405, 358] on input "[PERSON_NAME]" at bounding box center [329, 358] width 280 height 32
click at [540, 426] on div "+1" at bounding box center [529, 431] width 83 height 32
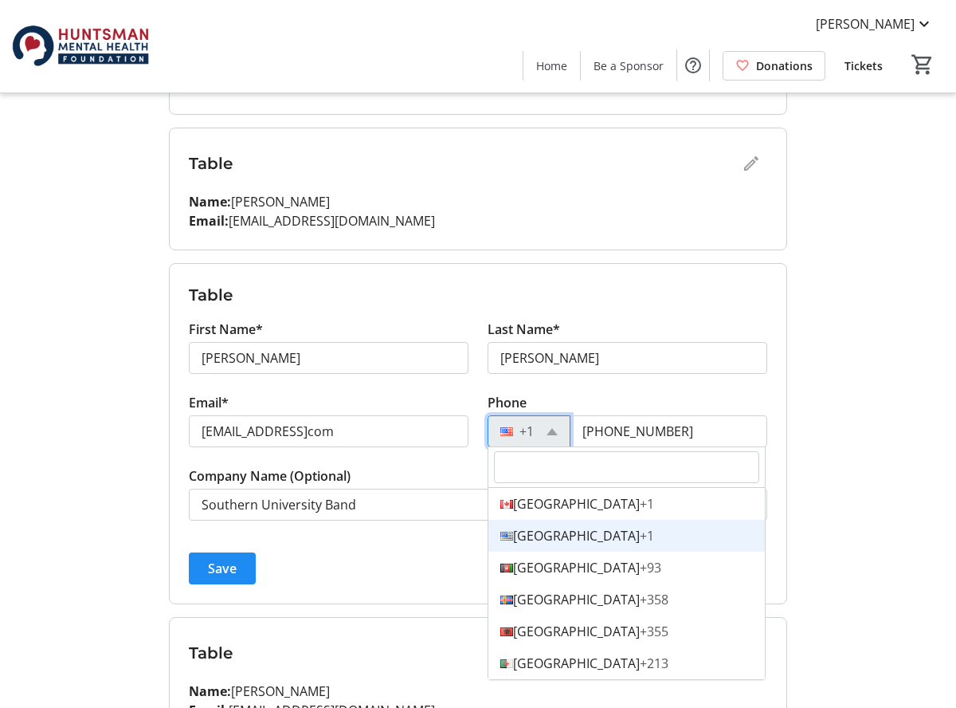
click at [540, 426] on div "+1" at bounding box center [529, 431] width 83 height 32
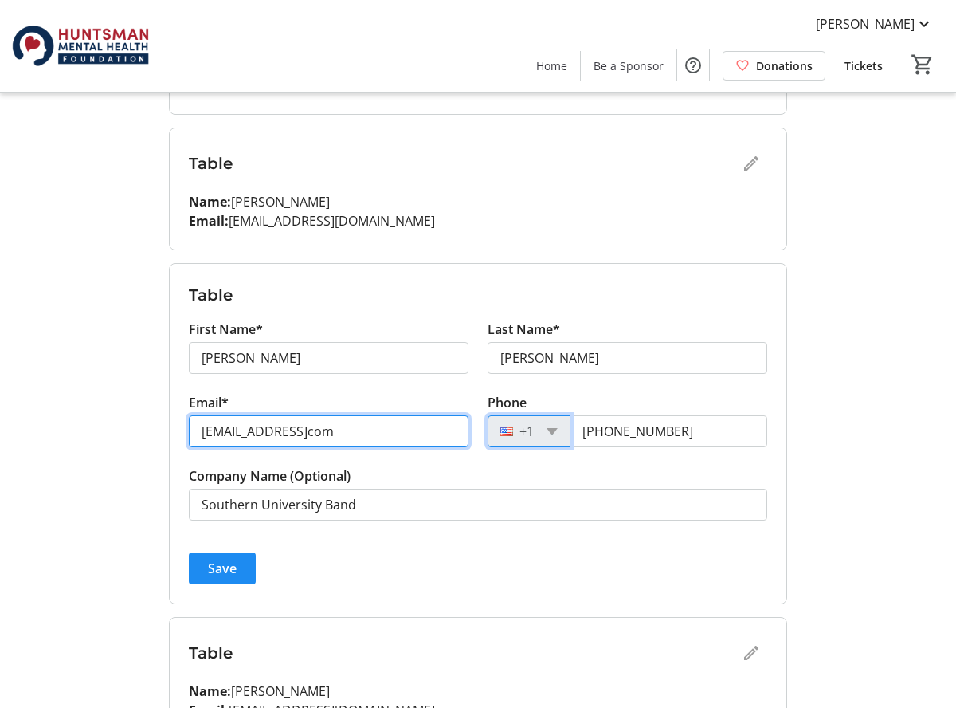
click at [350, 434] on input "[EMAIL_ADDRESS]com" at bounding box center [329, 431] width 280 height 32
type input "[EMAIL_ADDRESS][DOMAIN_NAME]"
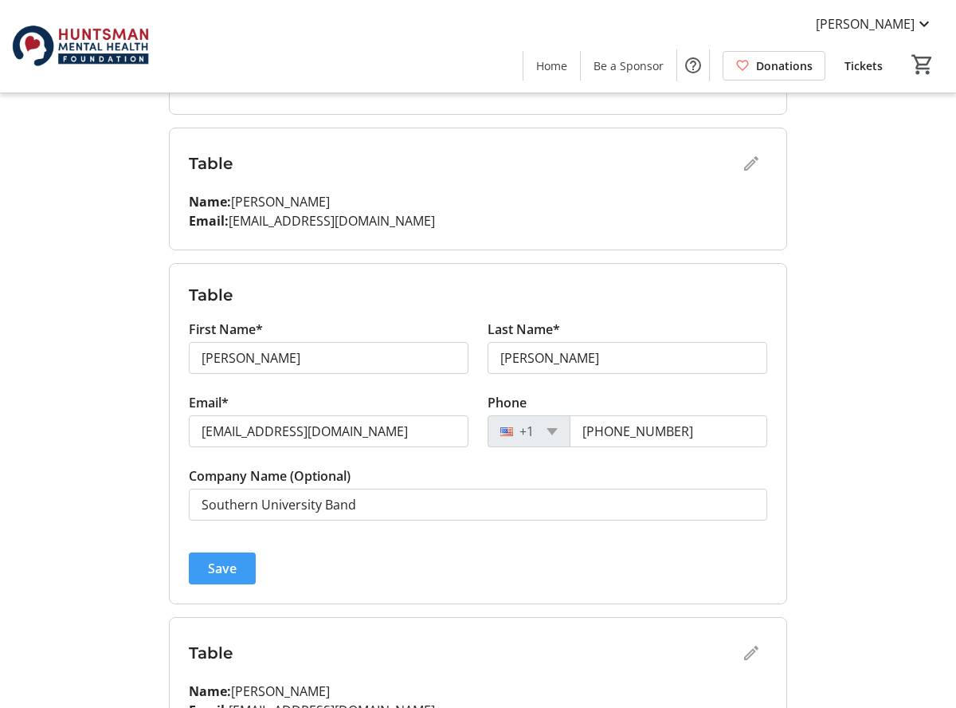
click at [215, 565] on span "Save" at bounding box center [222, 568] width 29 height 19
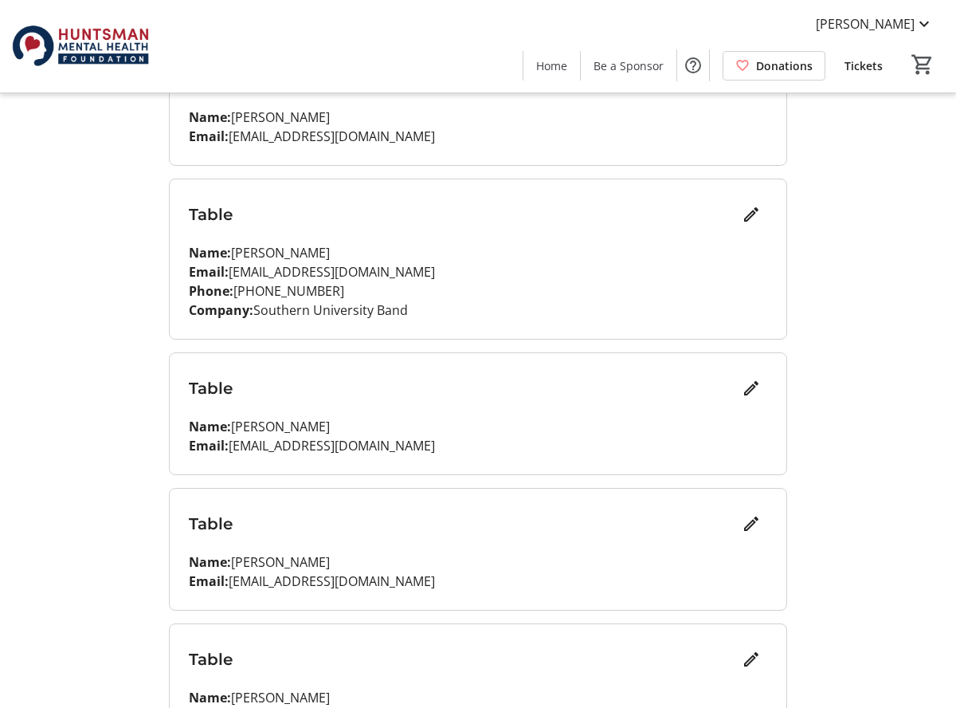
scroll to position [1039, 0]
click at [744, 529] on mat-icon "Edit" at bounding box center [751, 522] width 19 height 19
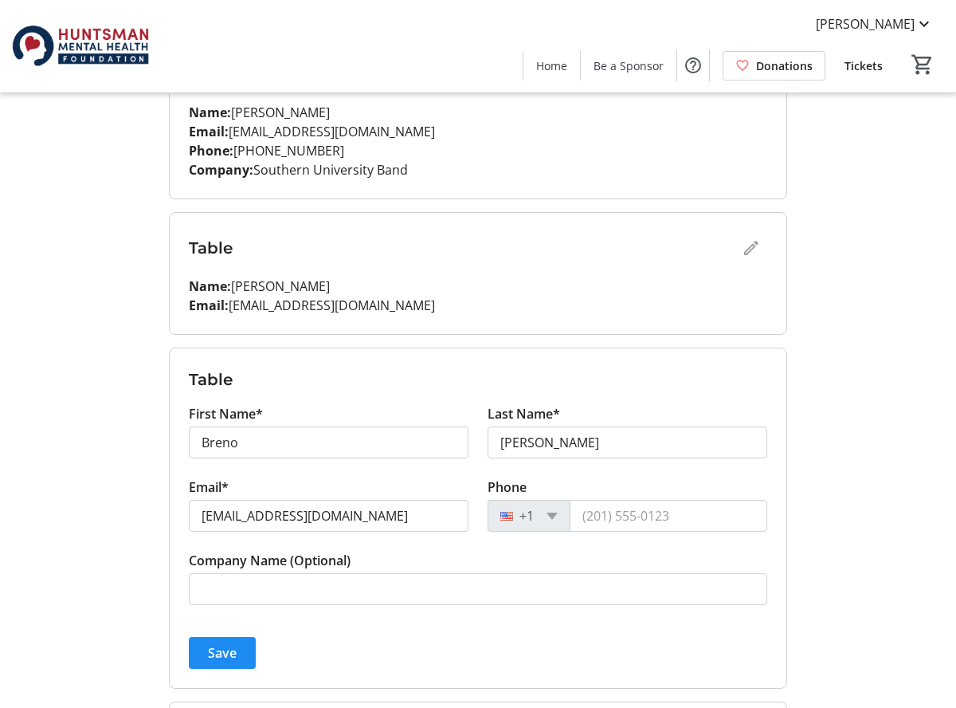
scroll to position [1181, 0]
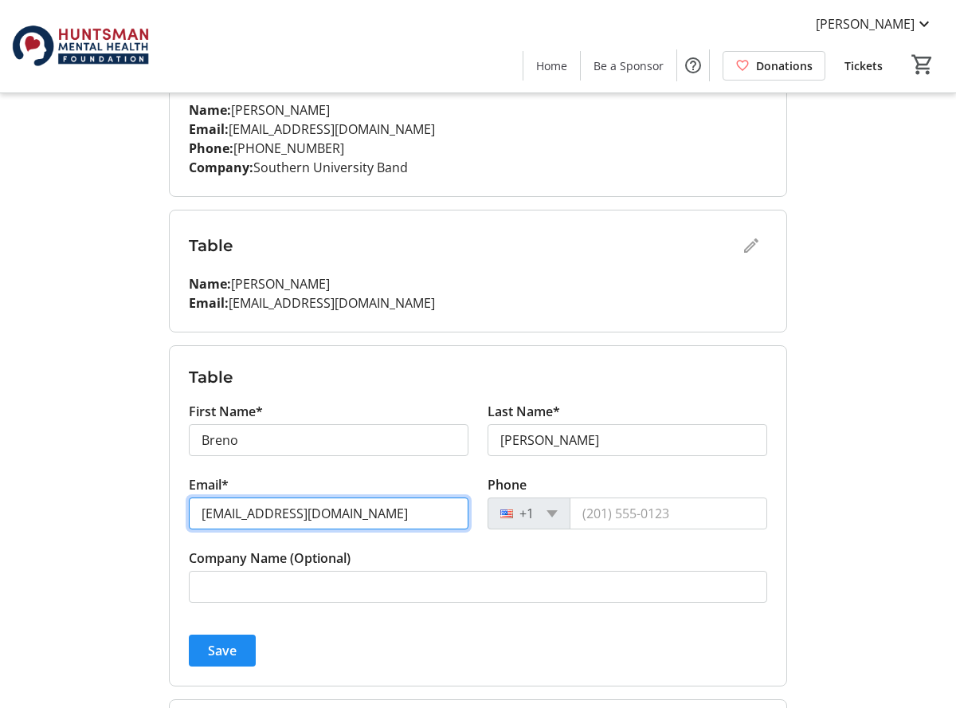
click at [373, 512] on input "[EMAIL_ADDRESS][DOMAIN_NAME]" at bounding box center [329, 513] width 280 height 32
type input "r"
type input "[EMAIL_ADDRESS][PERSON_NAME][DOMAIN_NAME]"
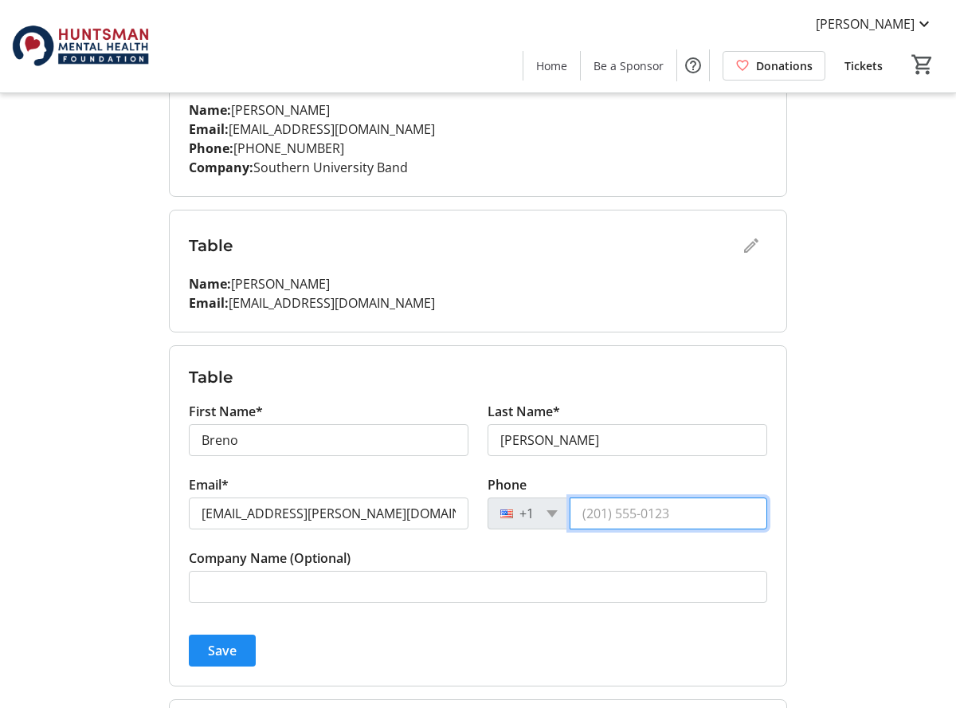
click at [593, 515] on input "Phone" at bounding box center [669, 513] width 198 height 32
type input "[PHONE_NUMBER]"
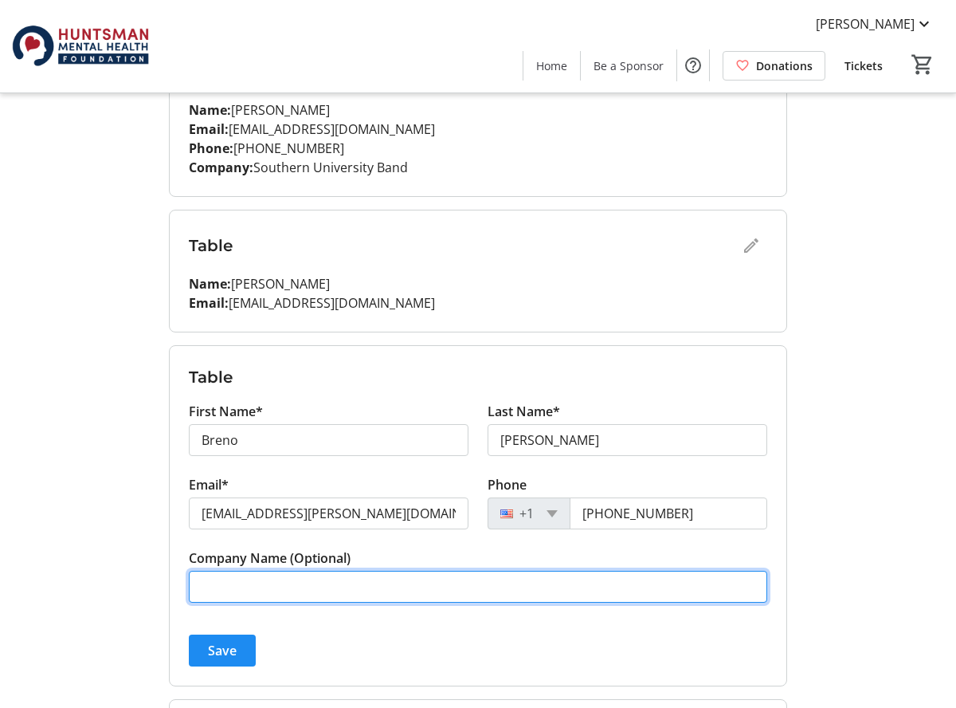
click at [391, 587] on input "Company Name (Optional)" at bounding box center [478, 587] width 579 height 32
type input "Intermountain"
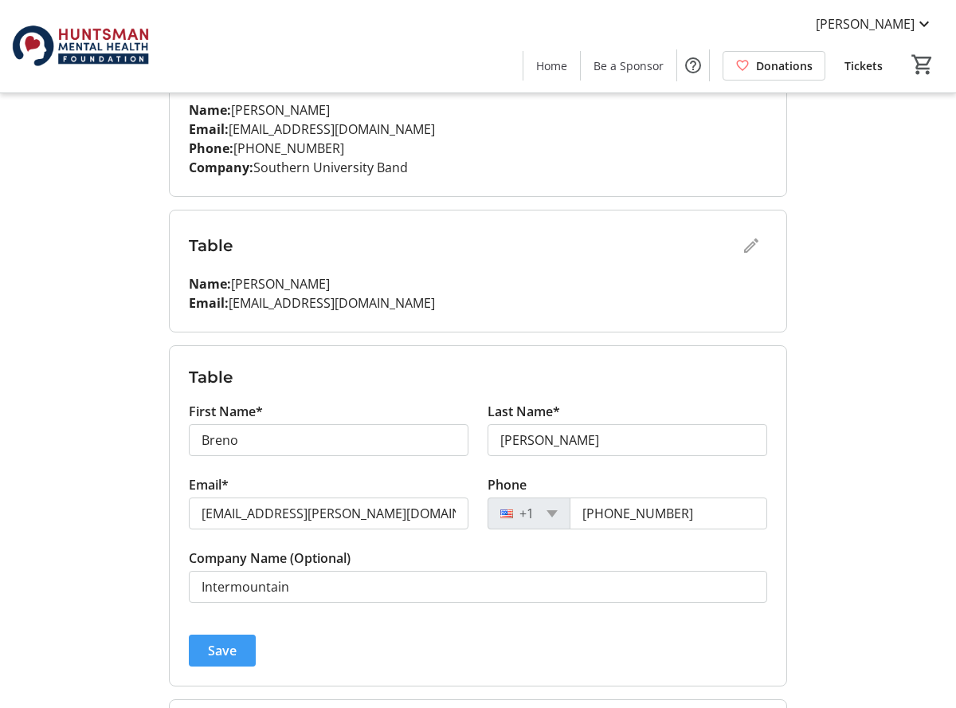
click at [241, 644] on span "submit" at bounding box center [222, 650] width 67 height 38
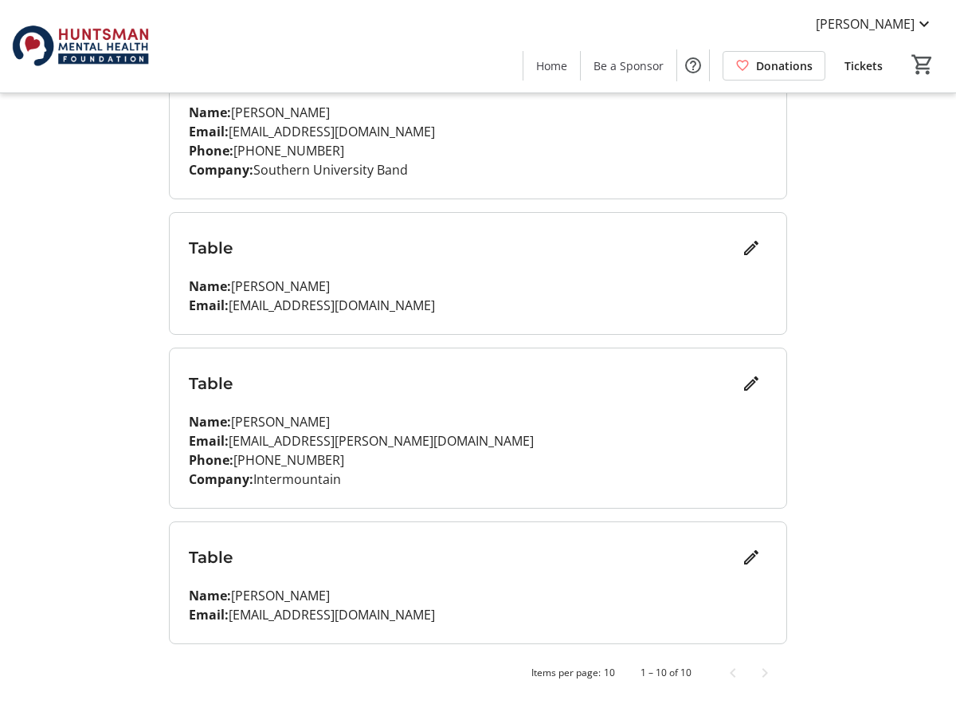
scroll to position [1179, 0]
click at [752, 555] on mat-icon "Edit" at bounding box center [751, 557] width 19 height 19
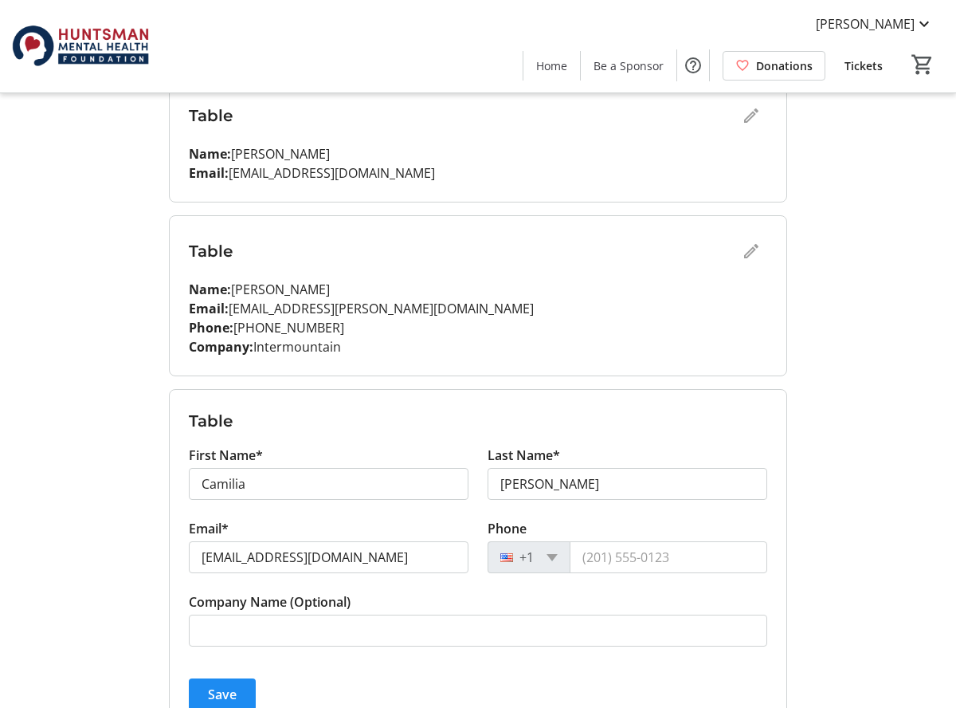
scroll to position [1313, 0]
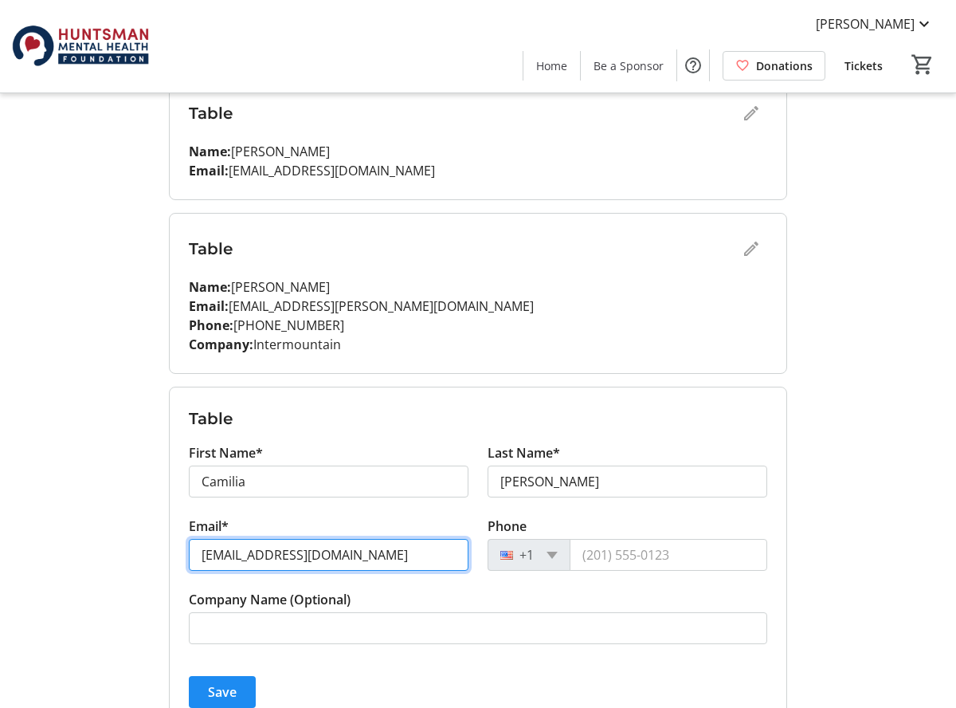
click at [377, 556] on input "[EMAIL_ADDRESS][DOMAIN_NAME]" at bounding box center [329, 555] width 280 height 32
type input "r"
type input "[EMAIL_ADDRESS][PERSON_NAME][DOMAIN_NAME]"
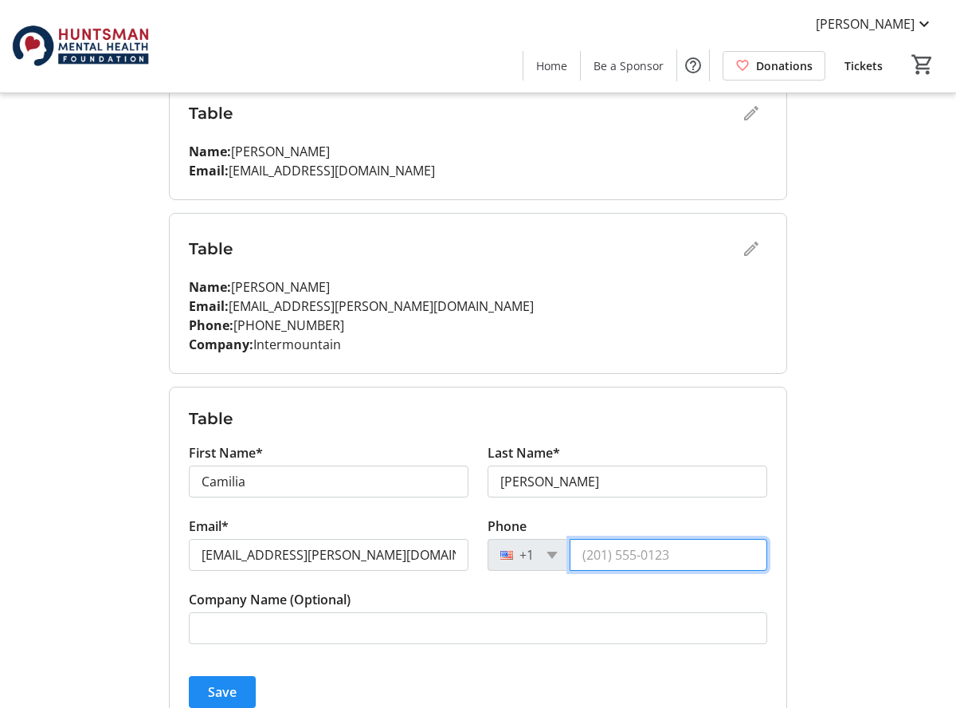
click at [591, 552] on input "Phone" at bounding box center [669, 555] width 198 height 32
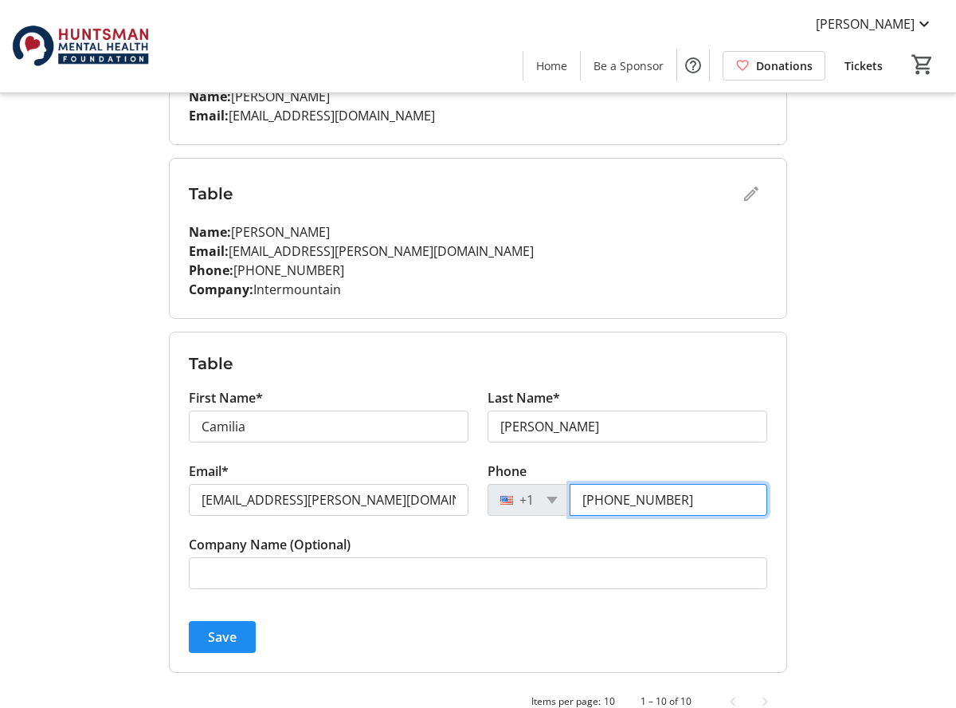
scroll to position [1377, 0]
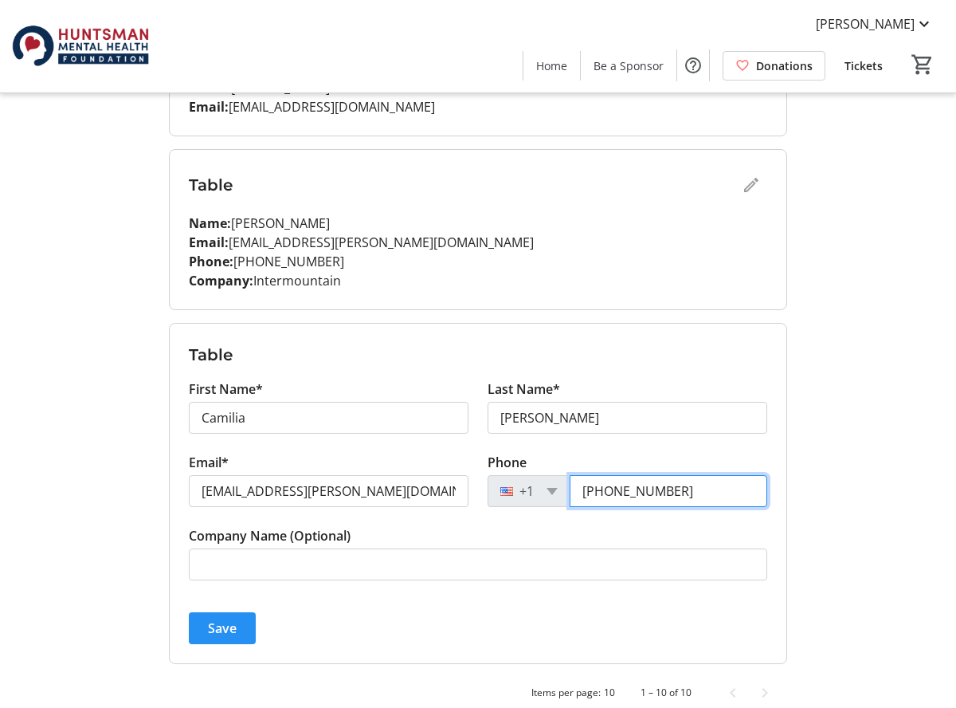
type input "[PHONE_NUMBER]"
click at [234, 635] on span "Save" at bounding box center [222, 627] width 29 height 19
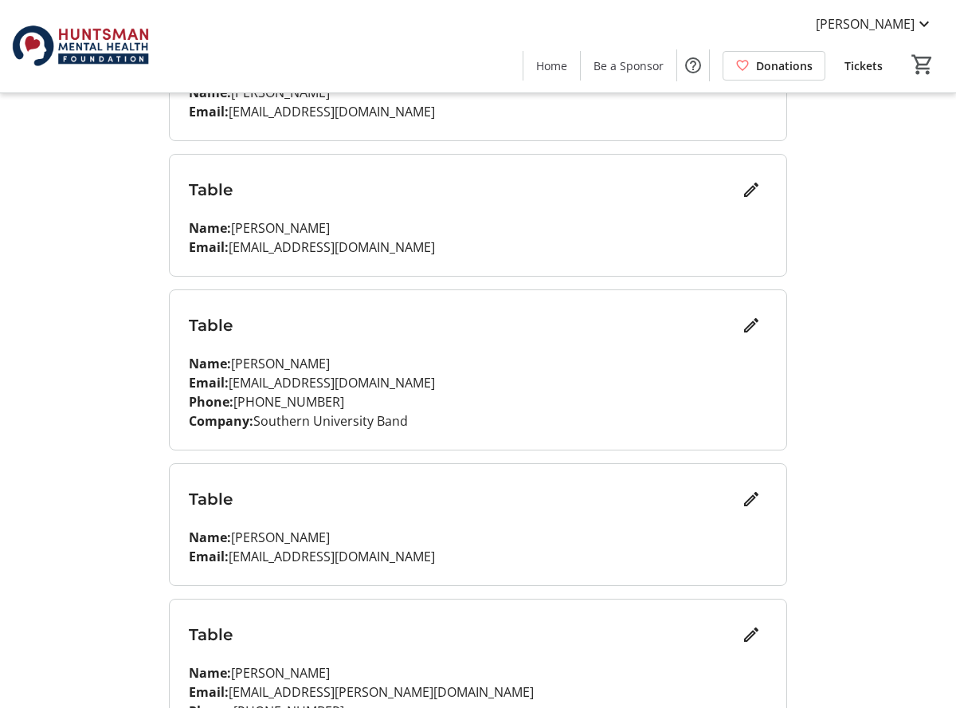
scroll to position [924, 0]
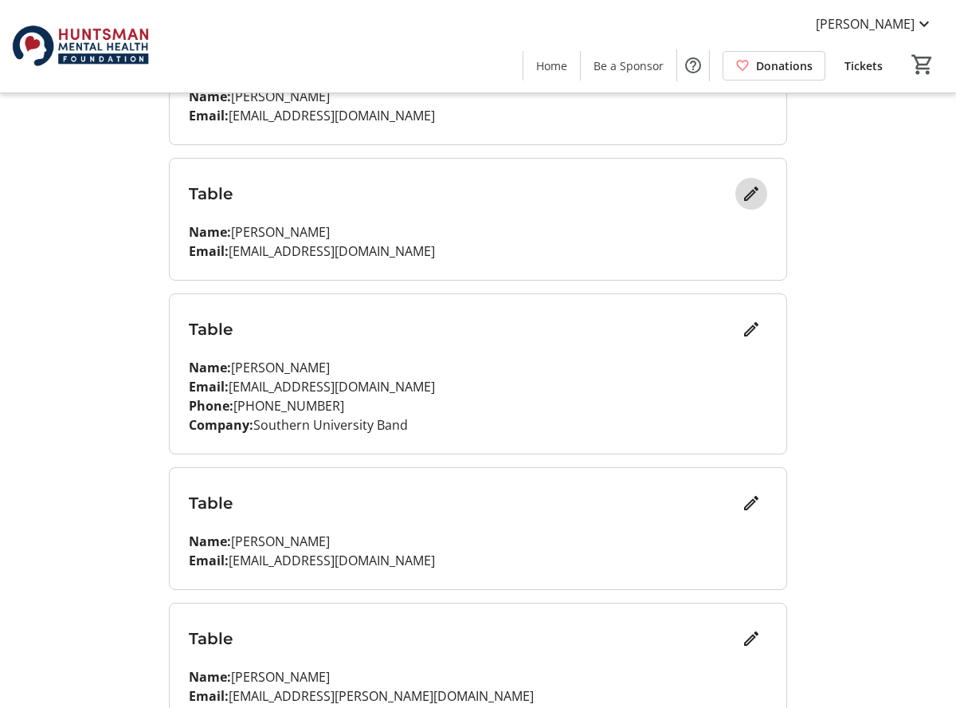
click at [746, 198] on mat-icon "Edit" at bounding box center [751, 193] width 19 height 19
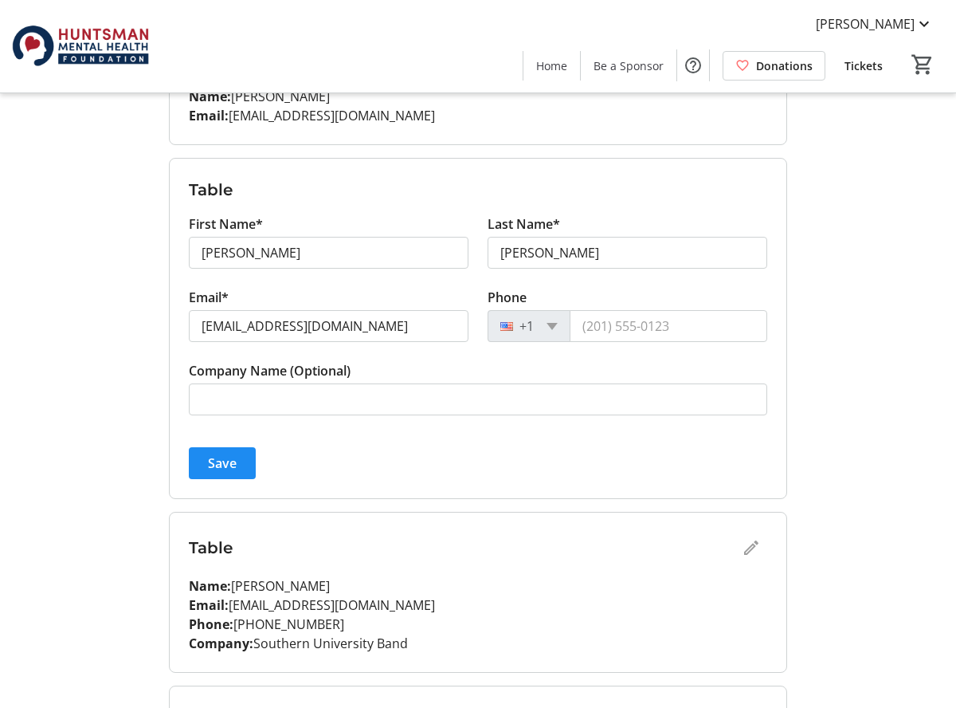
scroll to position [923, 0]
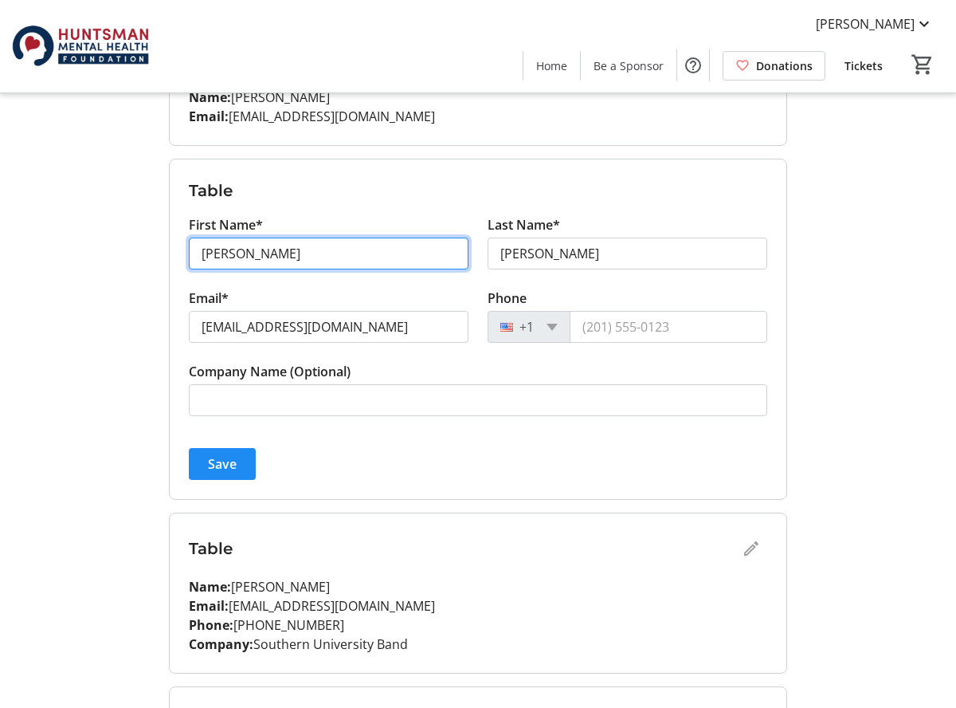
click at [325, 256] on input "[PERSON_NAME]" at bounding box center [329, 253] width 280 height 32
type input "S"
type input "[PERSON_NAME]"
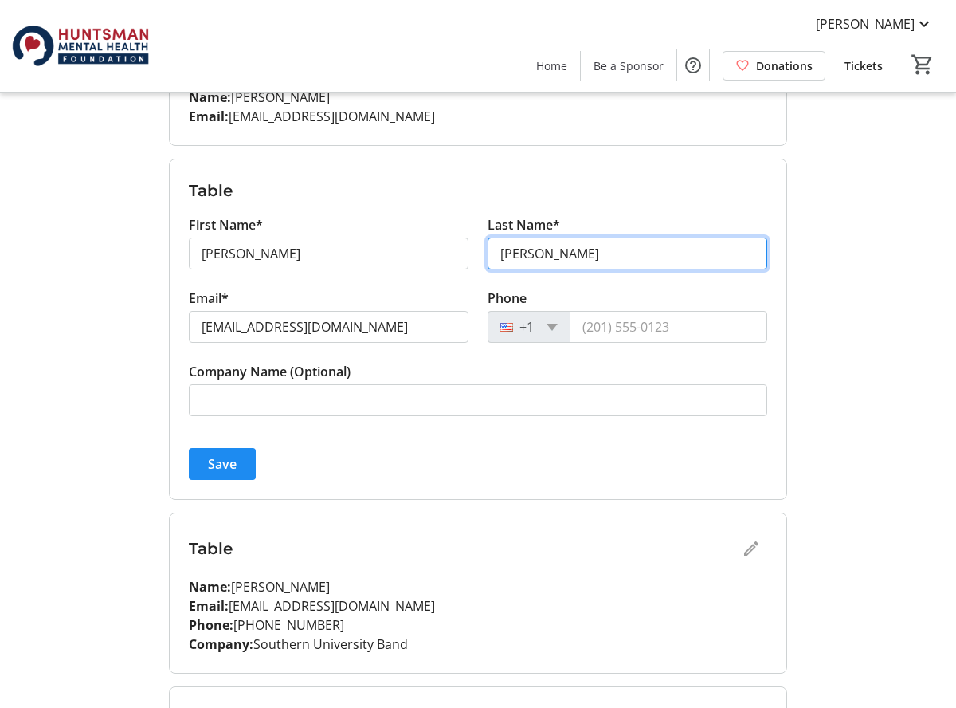
click at [556, 252] on input "[PERSON_NAME]" at bounding box center [628, 253] width 280 height 32
type input "S"
type input "[PERSON_NAME]"
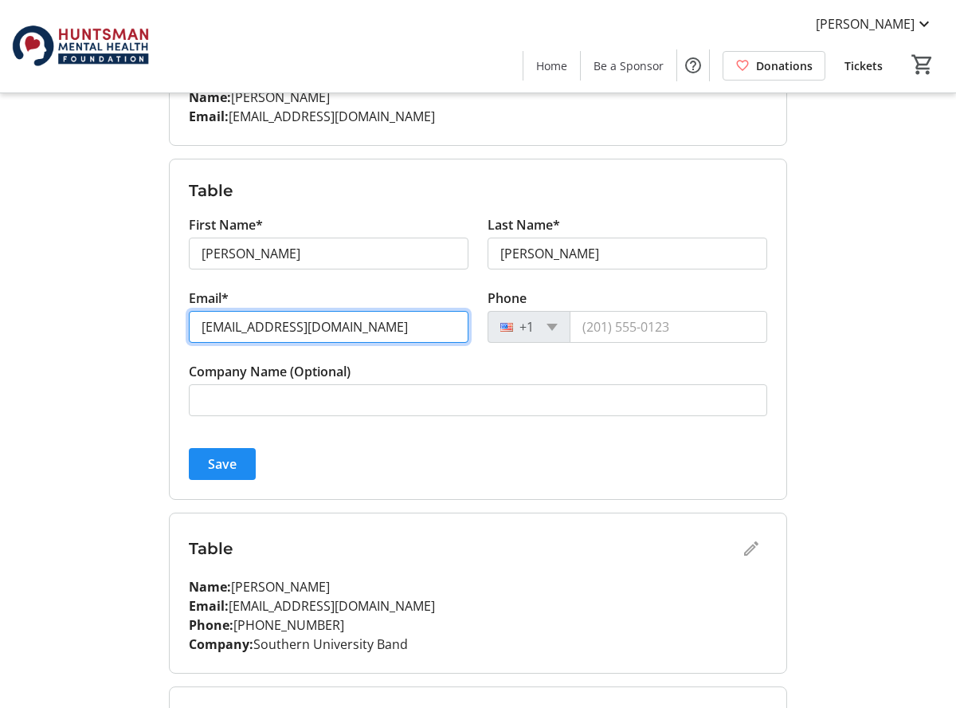
click at [387, 334] on input "[EMAIL_ADDRESS][DOMAIN_NAME]" at bounding box center [329, 327] width 280 height 32
type input "r"
click at [347, 327] on input "[EMAIL_ADDRESS][PERSON_NAME]com" at bounding box center [329, 327] width 280 height 32
type input "[EMAIL_ADDRESS][PERSON_NAME][DOMAIN_NAME]"
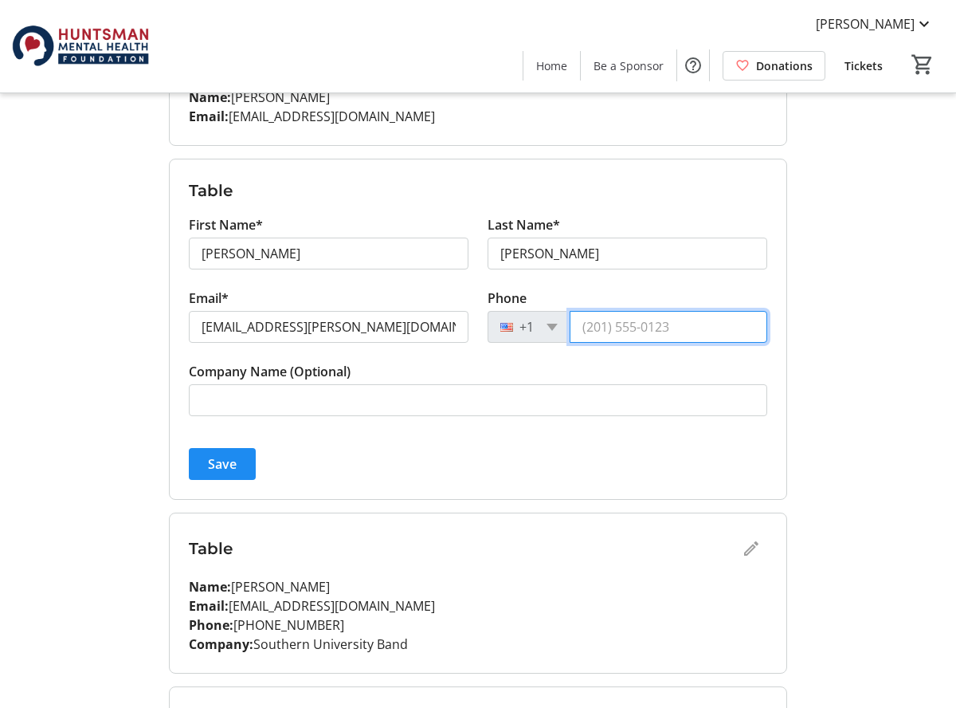
click at [587, 329] on input "Phone" at bounding box center [669, 327] width 198 height 32
type input "[PHONE_NUMBER]"
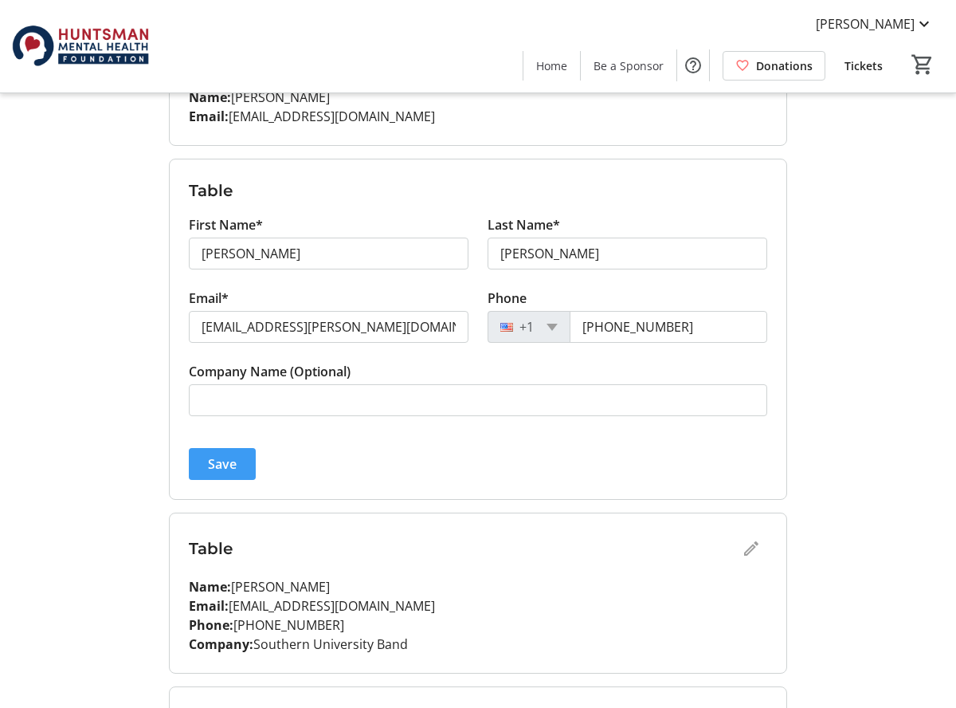
click at [234, 457] on span "Save" at bounding box center [222, 463] width 29 height 19
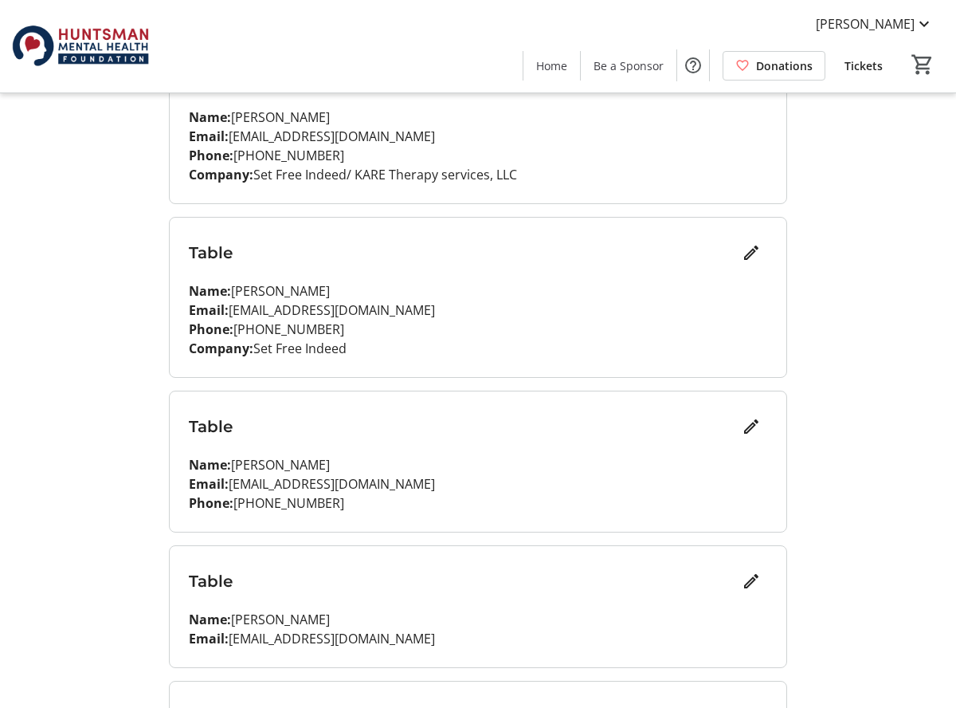
scroll to position [269, 0]
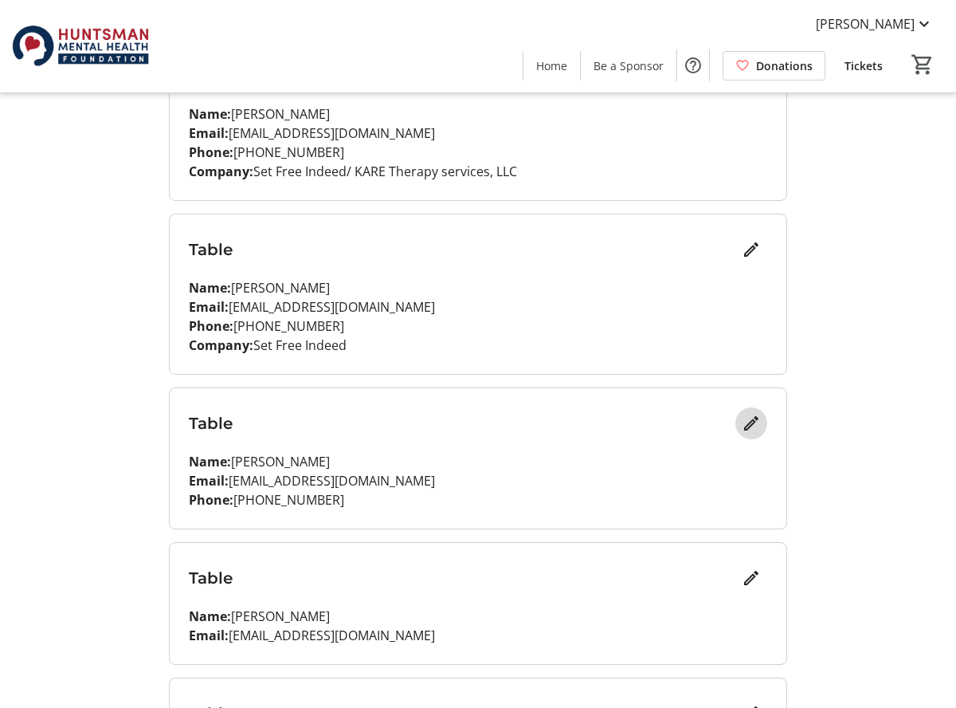
click at [747, 422] on mat-icon "Edit" at bounding box center [751, 423] width 19 height 19
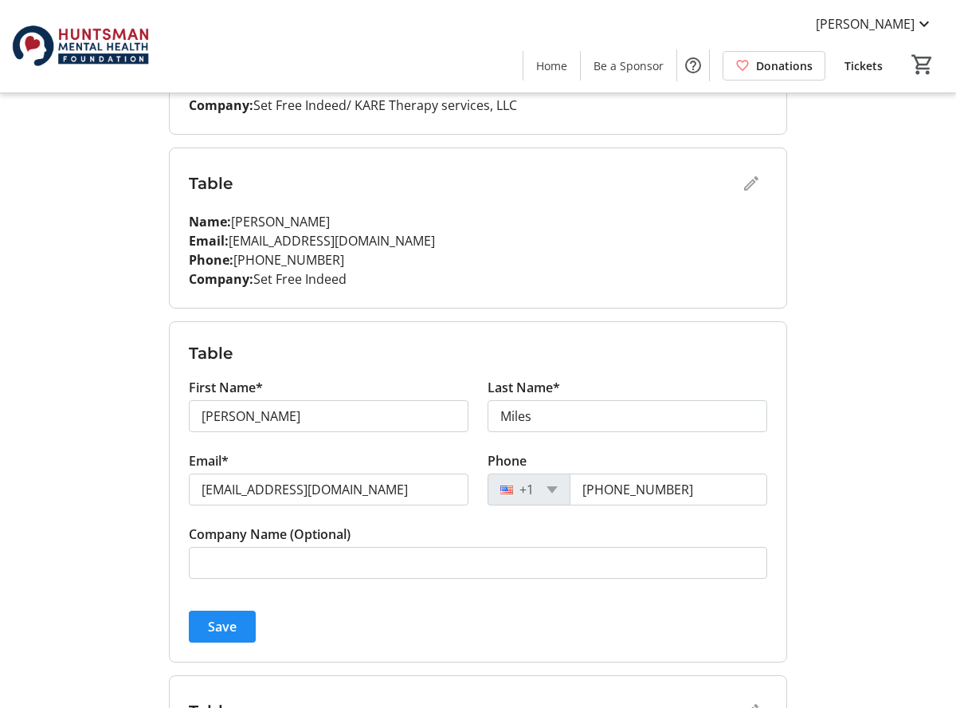
scroll to position [336, 0]
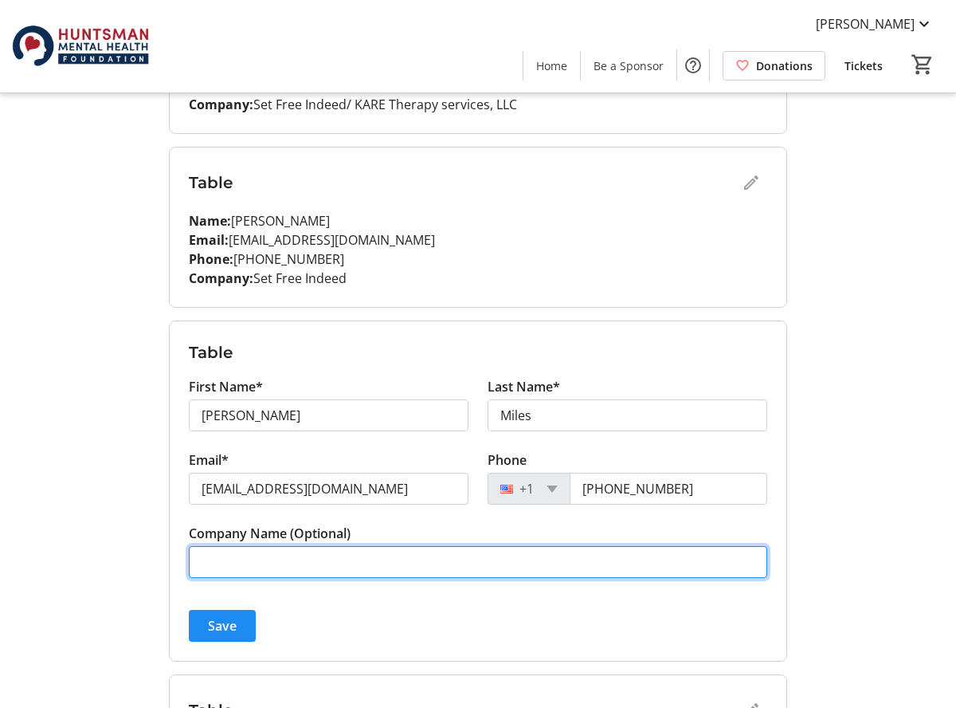
click at [296, 561] on input "Company Name (Optional)" at bounding box center [478, 562] width 579 height 32
type input "Huntsman Foundation /Set Free Indeed"
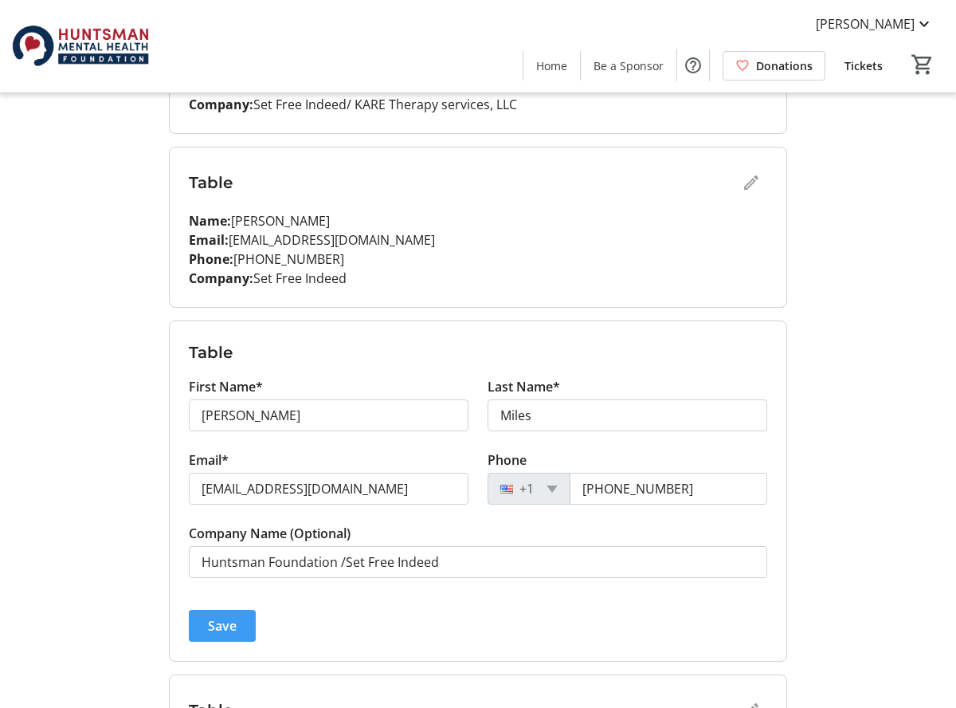
click at [236, 617] on span "Save" at bounding box center [222, 625] width 29 height 19
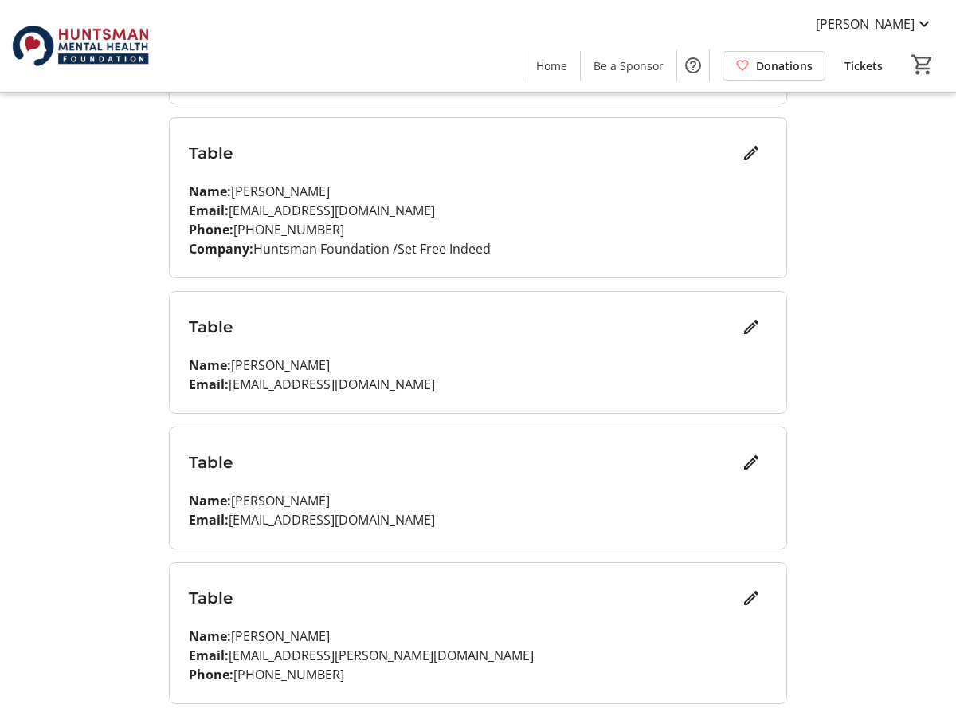
scroll to position [542, 0]
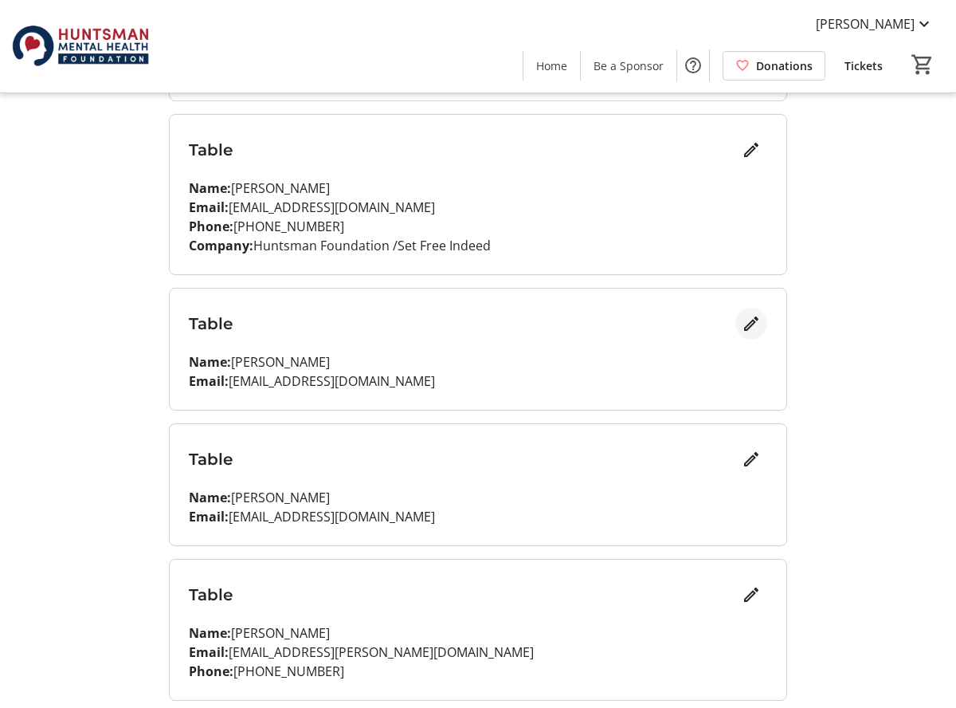
click at [750, 313] on span "Edit" at bounding box center [752, 324] width 32 height 32
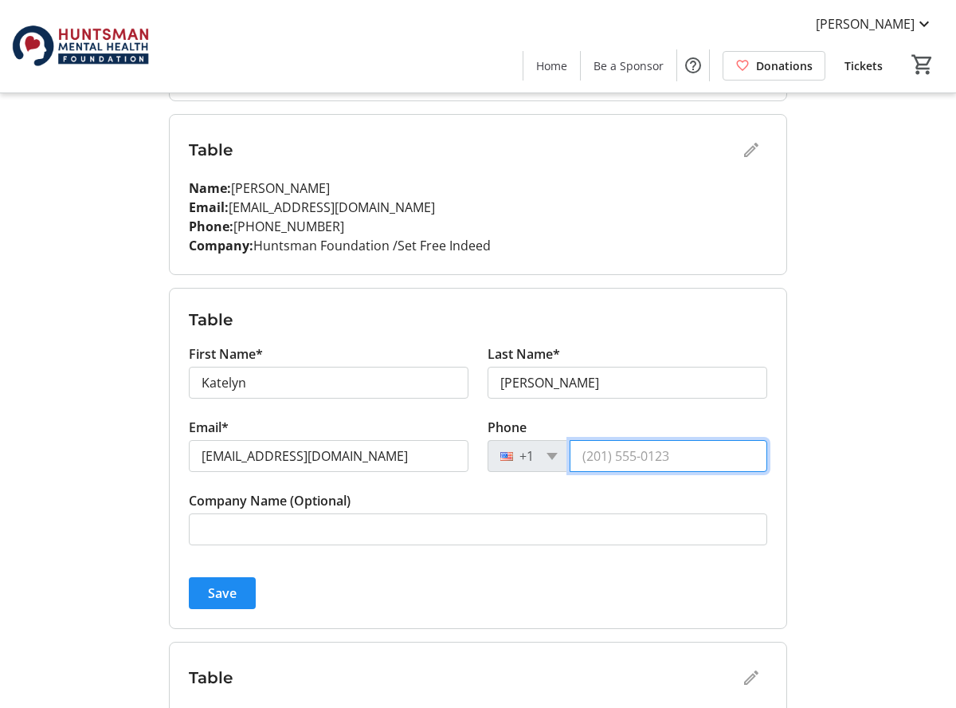
click at [586, 453] on input "Phone" at bounding box center [669, 456] width 198 height 32
type input "[PHONE_NUMBER]"
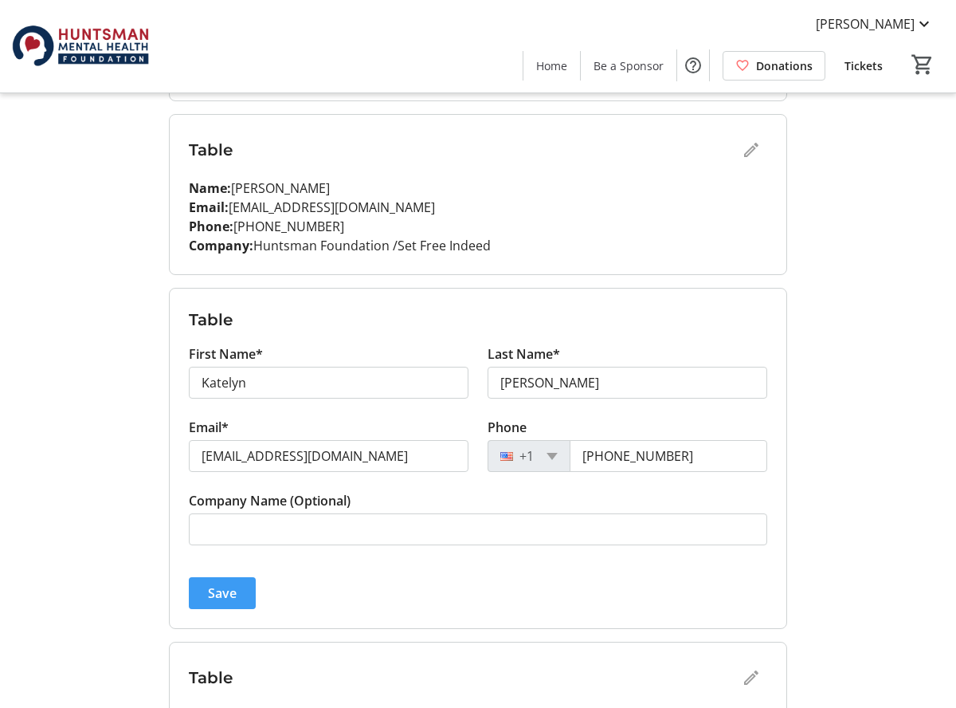
click at [221, 589] on span "Save" at bounding box center [222, 592] width 29 height 19
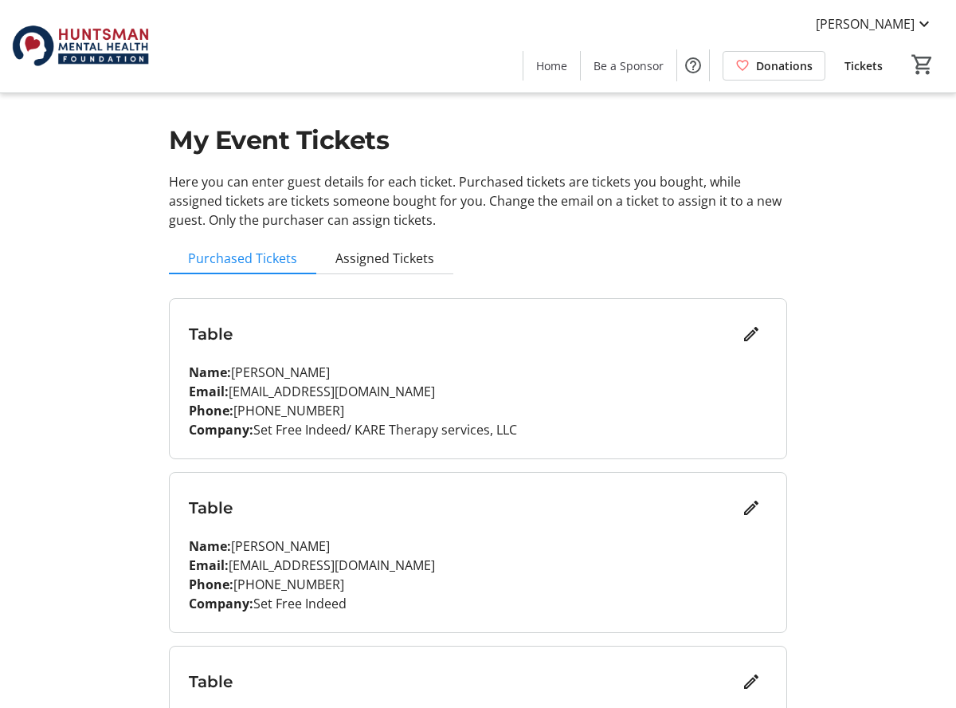
scroll to position [0, 0]
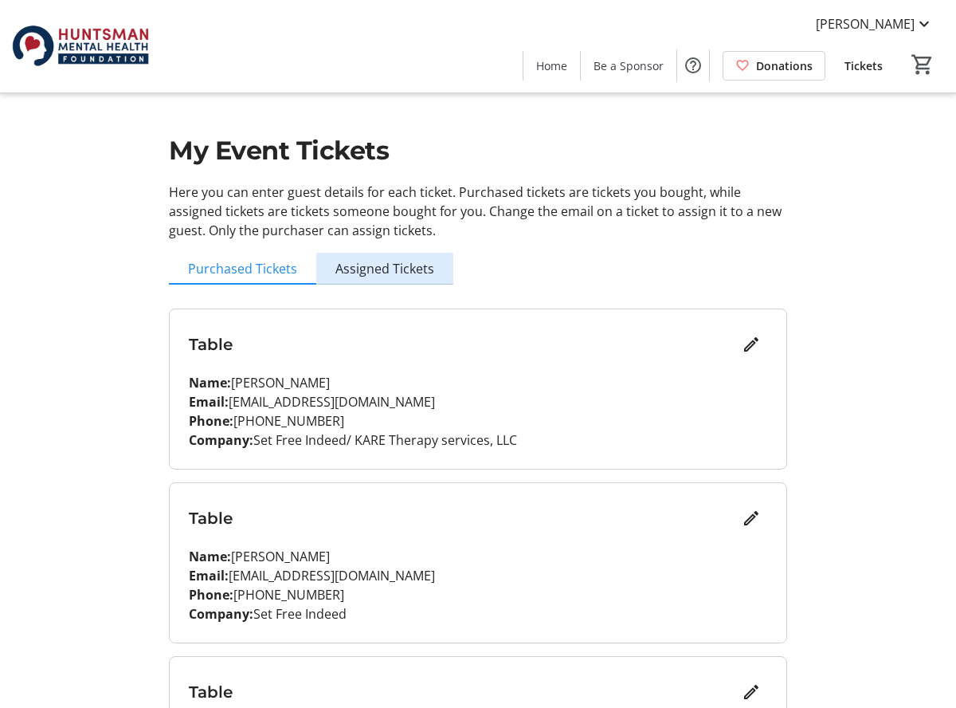
click at [393, 265] on span "Assigned Tickets" at bounding box center [385, 268] width 99 height 13
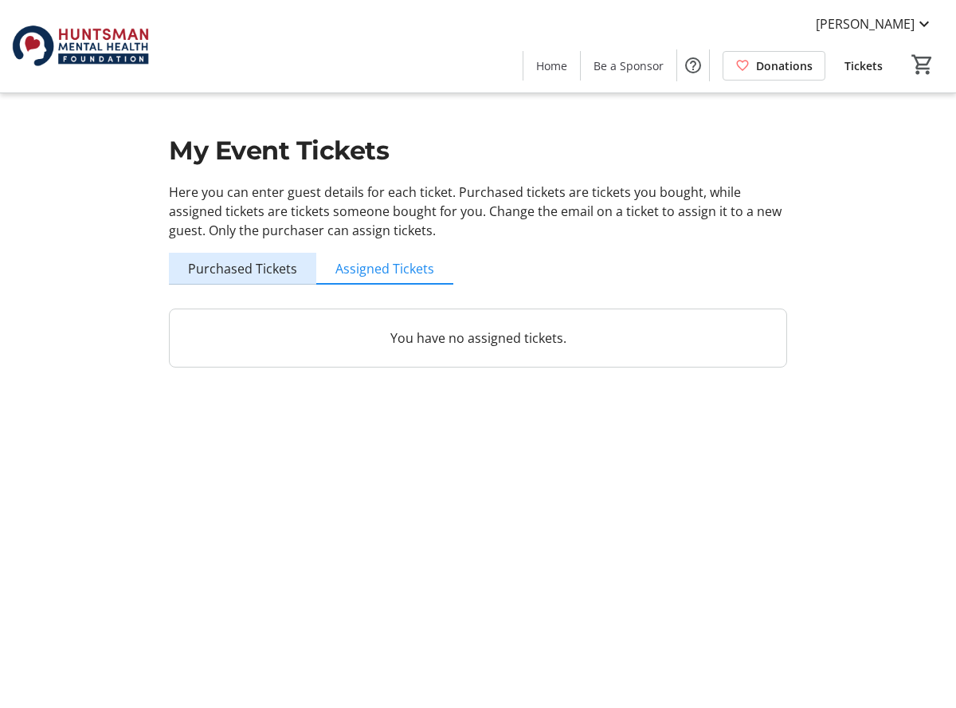
click at [269, 266] on span "Purchased Tickets" at bounding box center [242, 268] width 109 height 13
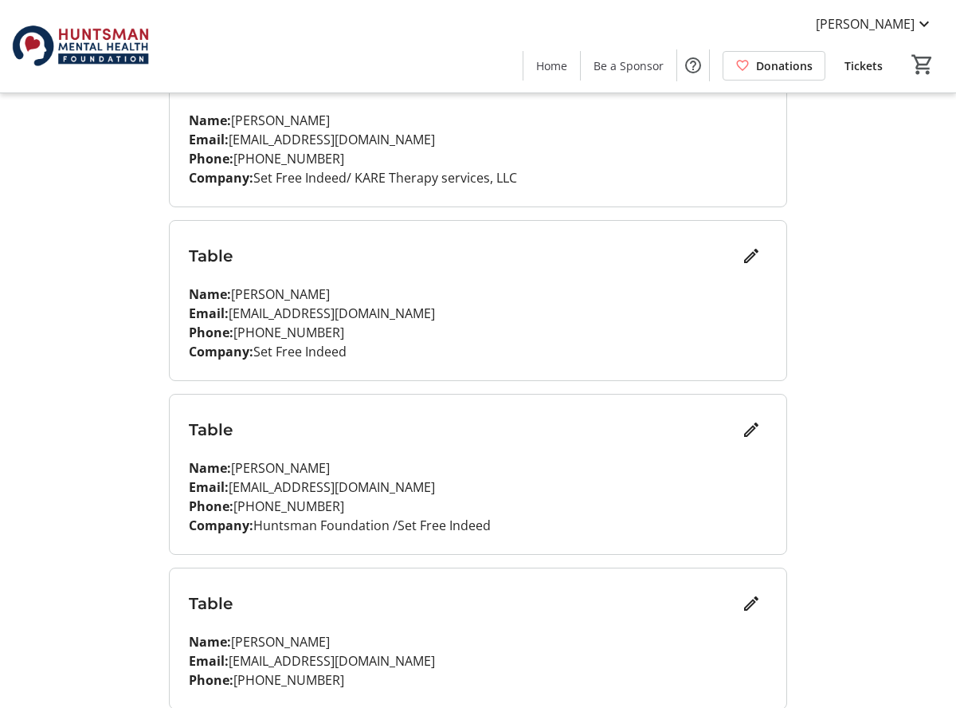
scroll to position [261, 0]
click at [927, 22] on mat-icon at bounding box center [924, 23] width 19 height 19
